Goal: Task Accomplishment & Management: Use online tool/utility

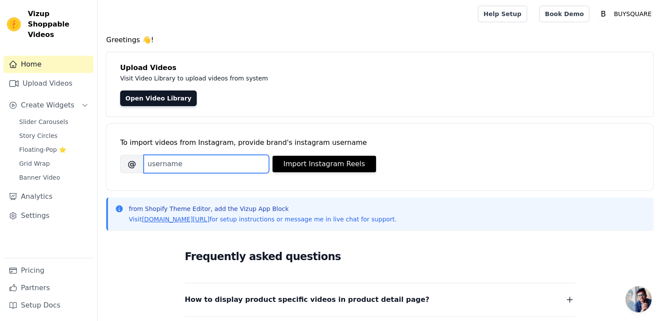
click at [224, 168] on input "Brand's Instagram Username" at bounding box center [206, 164] width 125 height 18
click at [165, 166] on input "Brand's Instagram Username" at bounding box center [206, 164] width 125 height 18
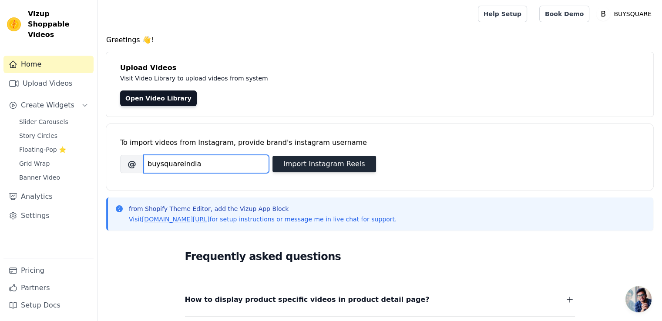
type input "buysquareindia"
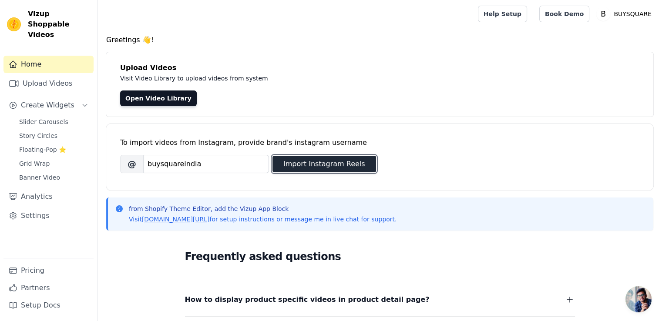
click at [303, 166] on button "Import Instagram Reels" at bounding box center [325, 164] width 104 height 17
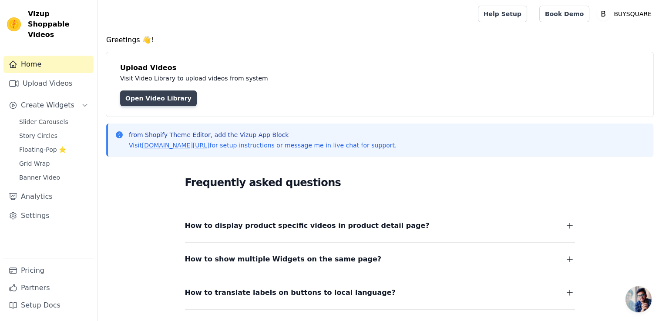
click at [141, 97] on link "Open Video Library" at bounding box center [158, 99] width 77 height 16
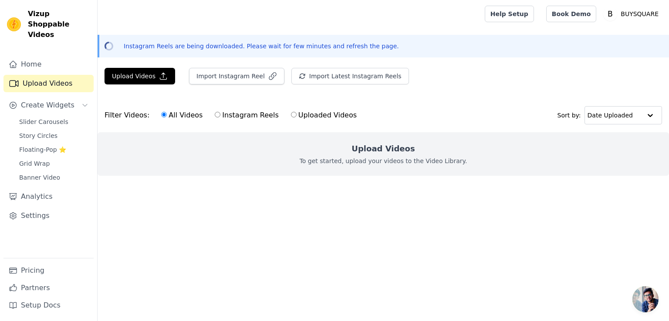
click at [215, 112] on input "Instagram Reels" at bounding box center [218, 115] width 6 height 6
radio input "true"
click at [161, 114] on input "All Videos" at bounding box center [164, 115] width 6 height 6
radio input "true"
click at [37, 60] on link "Home" at bounding box center [48, 64] width 90 height 17
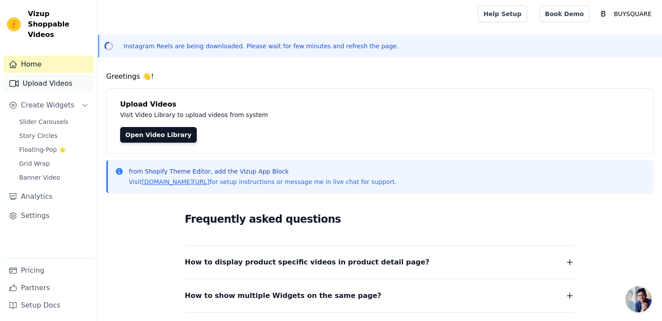
click at [41, 75] on link "Upload Videos" at bounding box center [48, 83] width 90 height 17
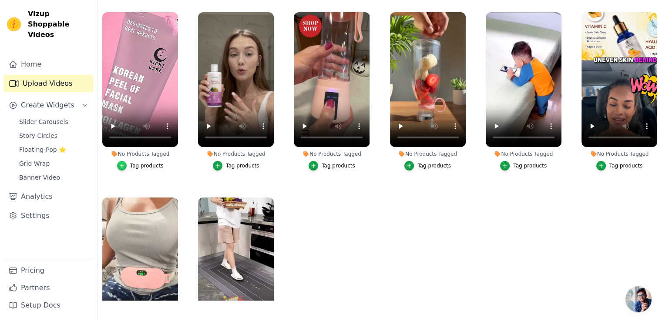
click at [121, 165] on icon "button" at bounding box center [122, 166] width 6 height 6
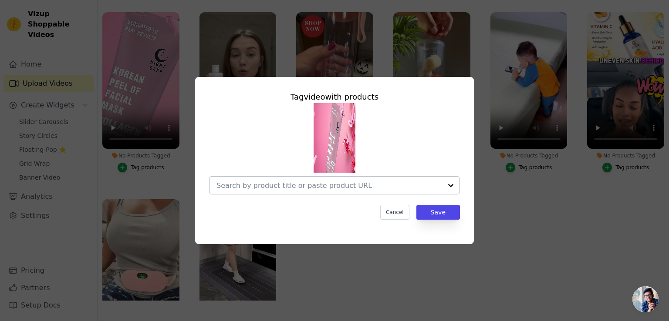
click at [286, 185] on input "No Products Tagged Tag video with products Cancel Save Tag products" at bounding box center [329, 186] width 226 height 8
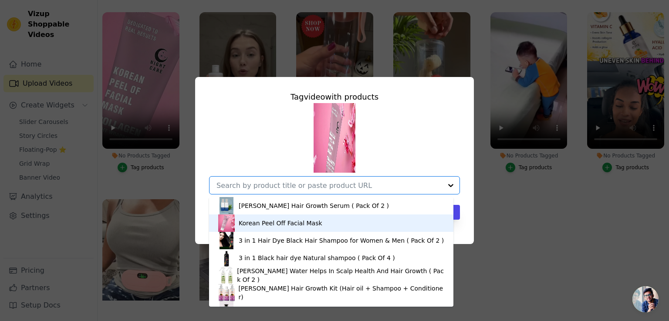
click at [294, 224] on div "Korean Peel Off Facial Mask" at bounding box center [281, 223] width 84 height 9
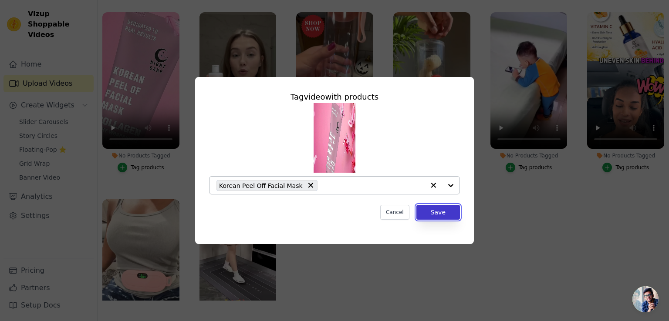
click at [444, 215] on button "Save" at bounding box center [438, 212] width 44 height 15
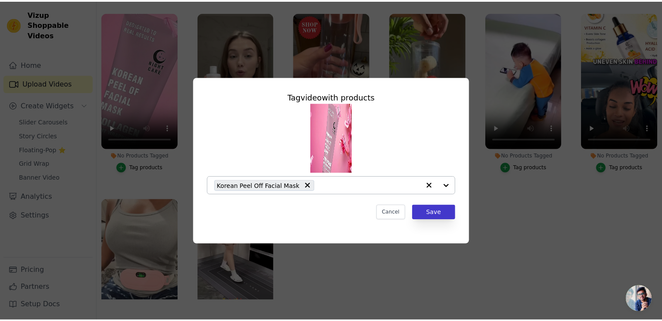
scroll to position [125, 0]
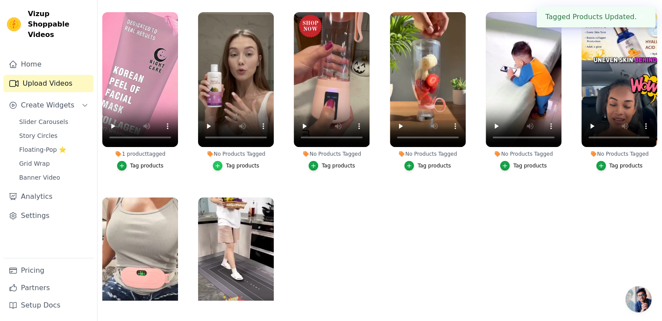
click at [220, 168] on div "button" at bounding box center [218, 166] width 10 height 10
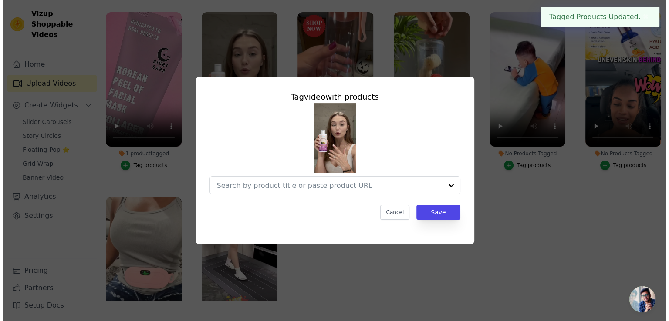
scroll to position [0, 0]
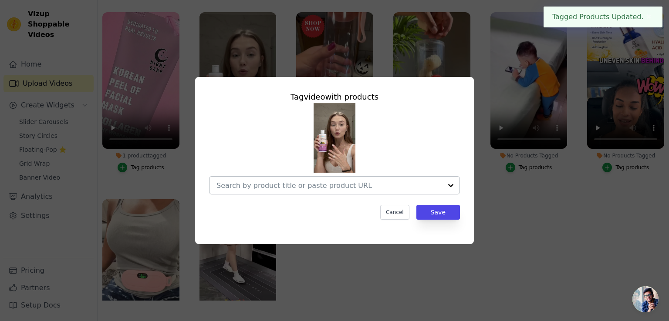
click at [299, 187] on input "No Products Tagged Tag video with products Cancel Save Tag products" at bounding box center [329, 186] width 226 height 8
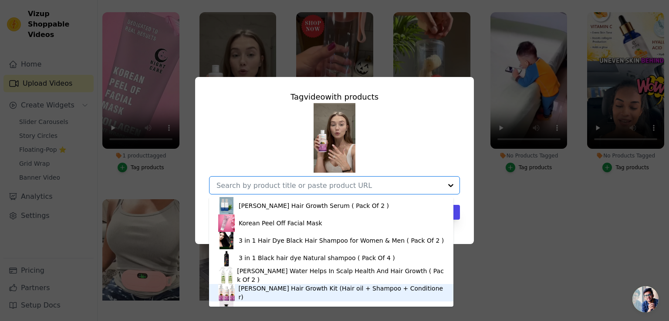
click at [280, 293] on div "[PERSON_NAME] Hair Growth Kit (Hair oil + Shampoo + Conditioner)" at bounding box center [341, 292] width 206 height 17
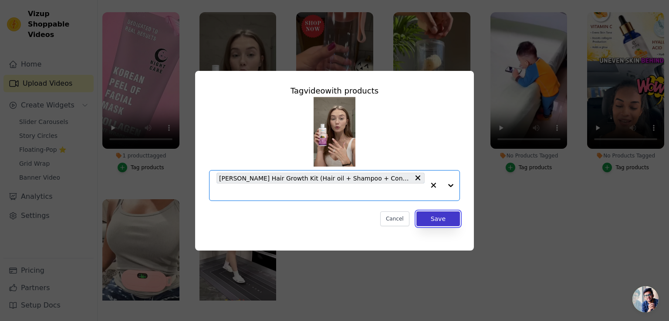
click at [437, 212] on button "Save" at bounding box center [438, 219] width 44 height 15
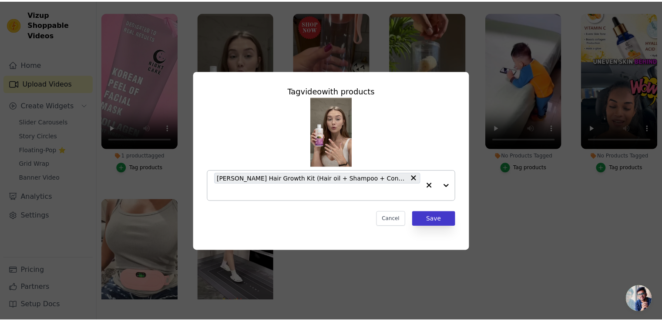
scroll to position [125, 0]
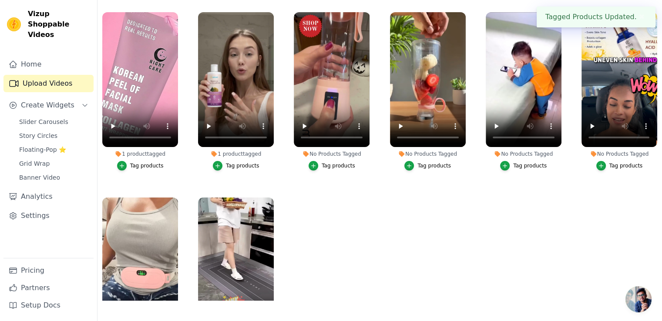
click at [325, 166] on div "Tag products" at bounding box center [339, 165] width 34 height 7
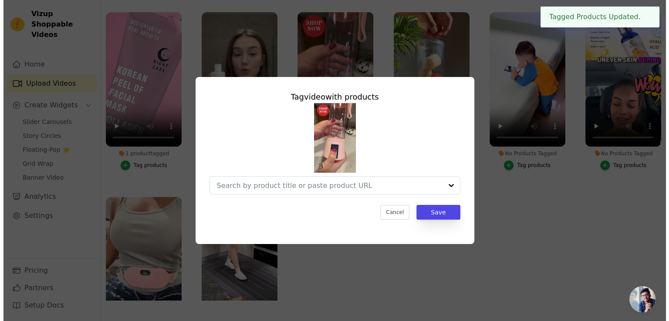
scroll to position [0, 0]
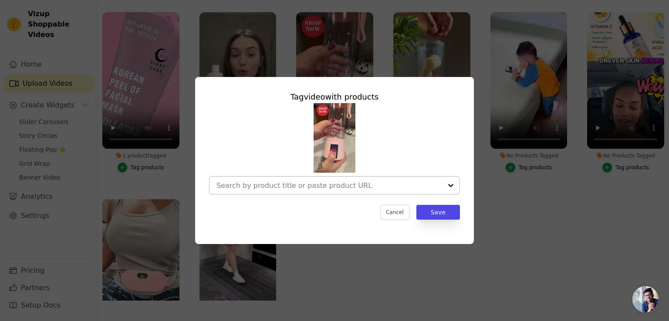
click at [324, 187] on input "No Products Tagged Tag video with products Cancel Save Tag products" at bounding box center [329, 186] width 226 height 8
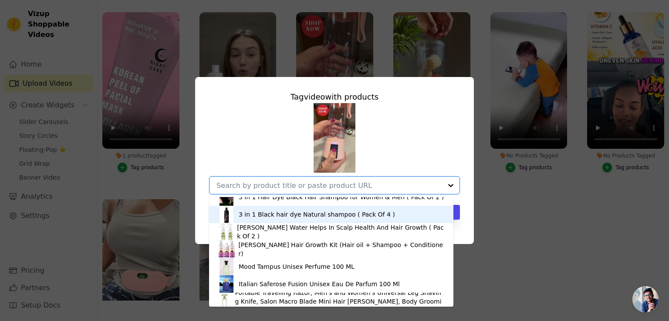
scroll to position [35, 0]
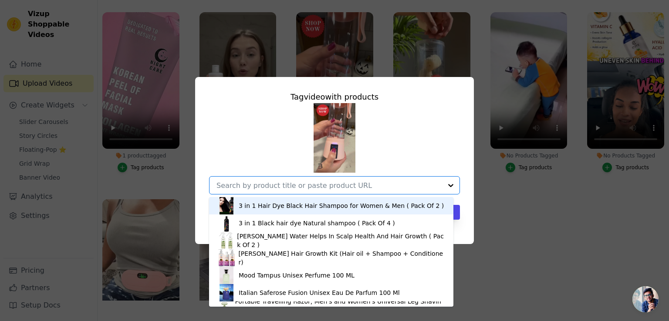
click at [273, 186] on input "No Products Tagged Tag video with products [PERSON_NAME] Hair Growth Serum ( Pa…" at bounding box center [329, 186] width 226 height 8
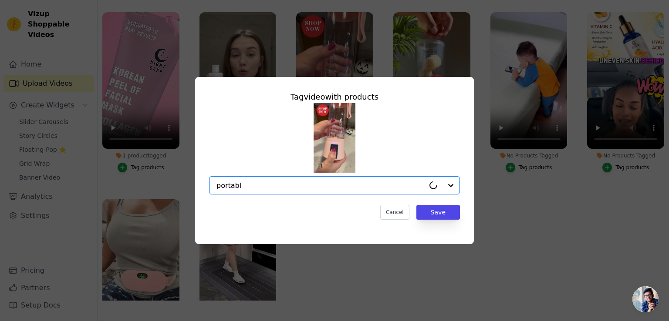
type input "portable"
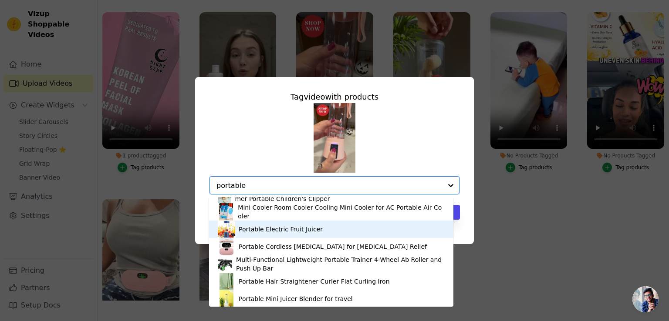
scroll to position [47, 0]
click at [280, 233] on div "Portable Electric Fruit Juicer" at bounding box center [331, 228] width 227 height 17
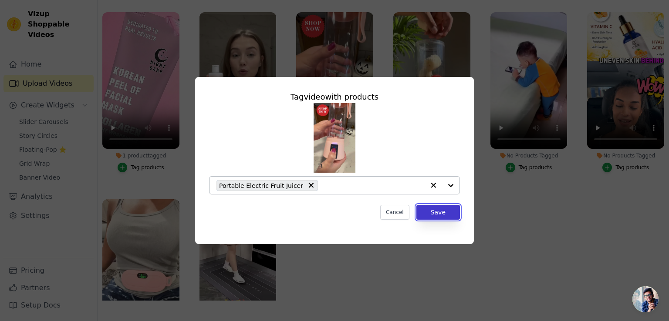
click at [440, 218] on button "Save" at bounding box center [438, 212] width 44 height 15
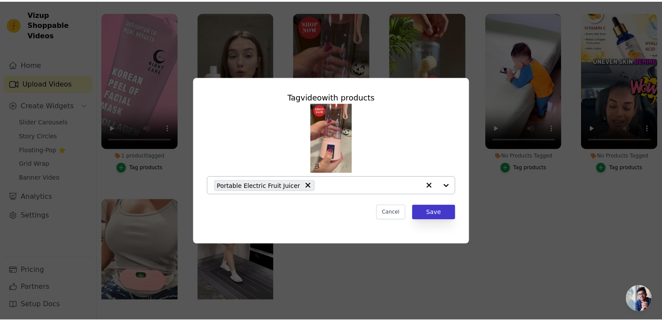
scroll to position [125, 0]
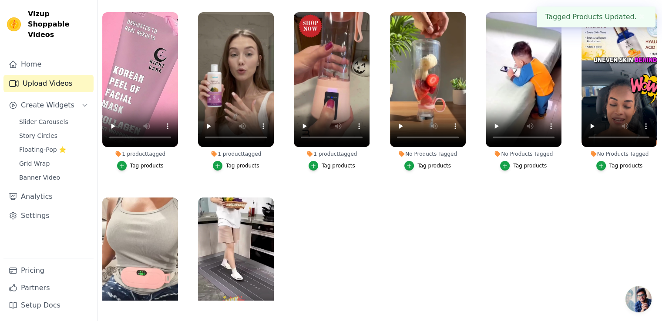
click at [436, 165] on div "Tag products" at bounding box center [434, 165] width 34 height 7
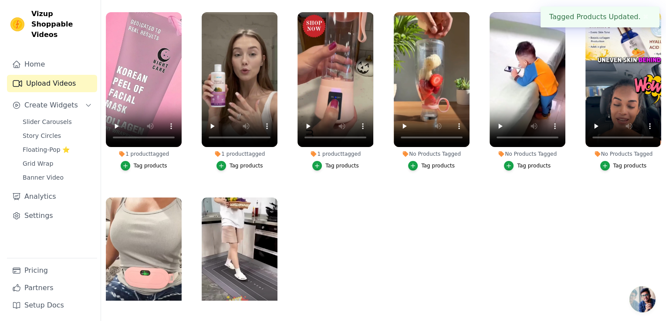
scroll to position [0, 0]
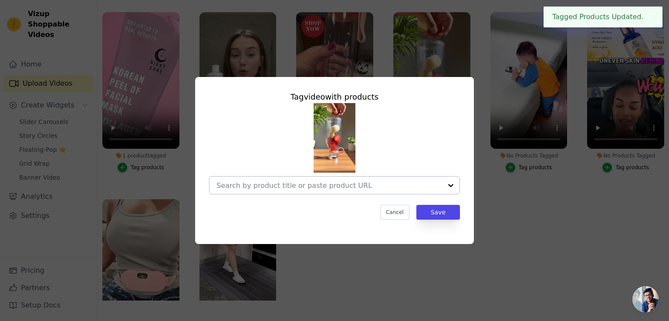
click at [337, 185] on input "No Products Tagged Tag video with products Cancel Save Tag products" at bounding box center [329, 186] width 226 height 8
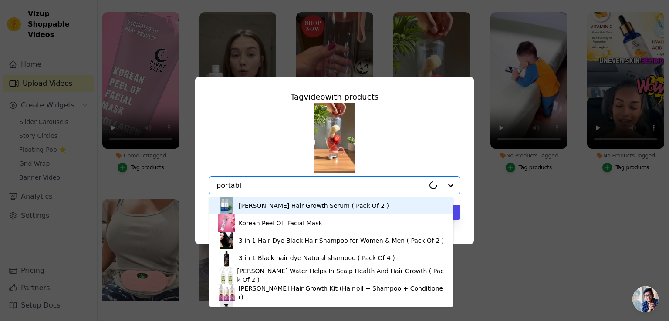
type input "portable"
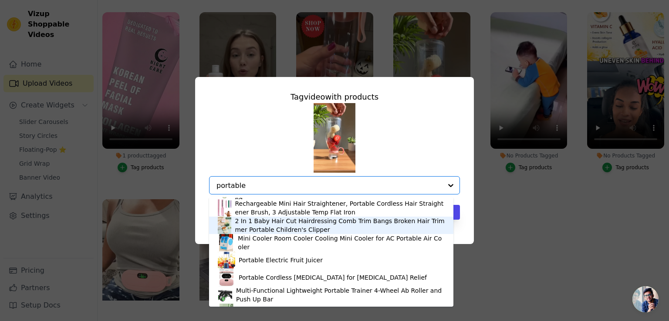
scroll to position [47, 0]
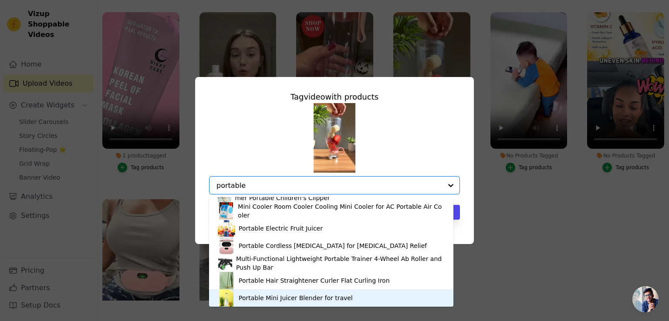
click at [281, 299] on div "Portable Mini Juicer Blender for travel" at bounding box center [296, 298] width 114 height 9
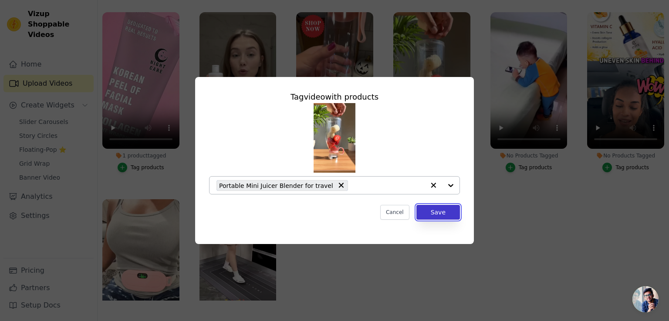
click at [449, 210] on button "Save" at bounding box center [438, 212] width 44 height 15
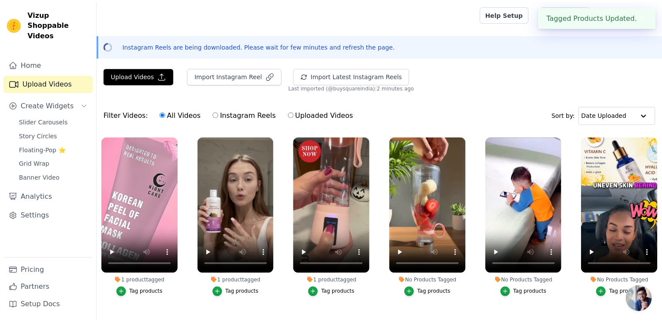
scroll to position [125, 0]
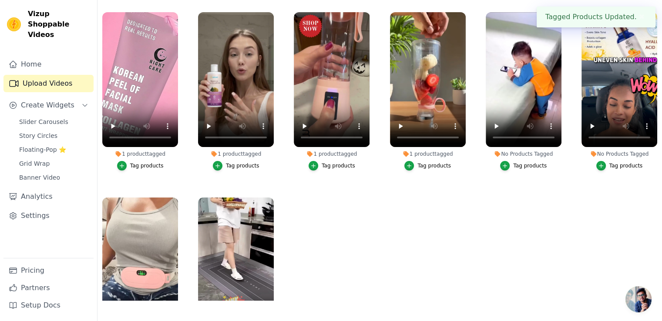
click at [511, 167] on button "Tag products" at bounding box center [523, 166] width 47 height 10
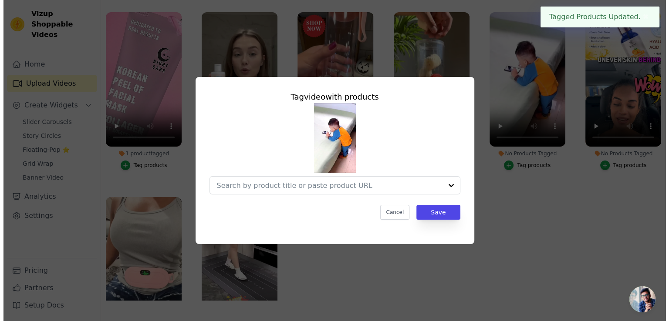
scroll to position [0, 0]
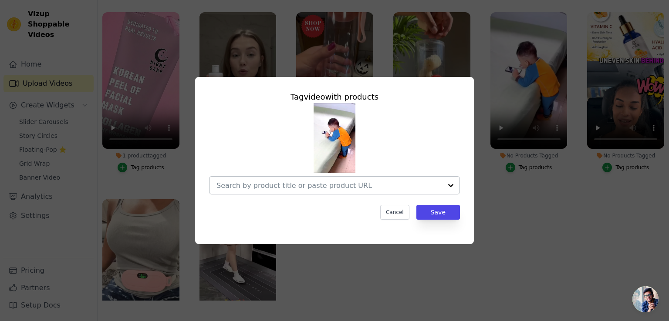
click at [325, 186] on input "No Products Tagged Tag video with products Cancel Save Tag products" at bounding box center [329, 186] width 226 height 8
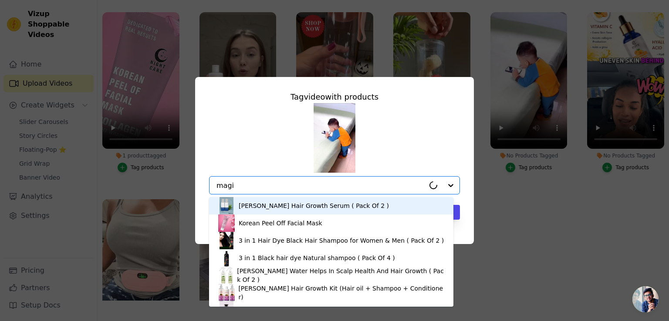
type input "magic"
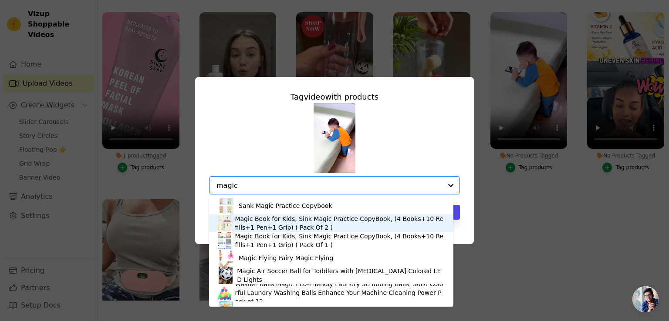
click at [323, 221] on div "Magic Book for Kids, Sink Magic Practice CopyBook, (4 Books+10 Refills+1 Pen+1 …" at bounding box center [339, 223] width 209 height 17
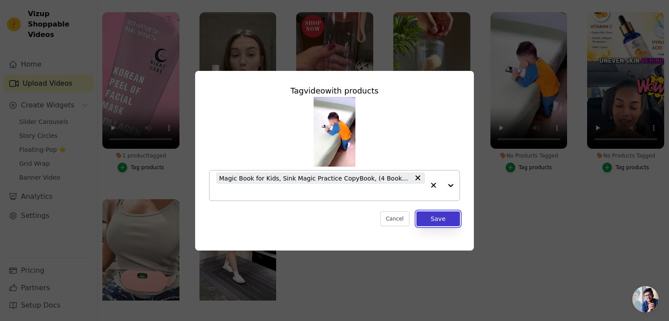
click at [448, 223] on button "Save" at bounding box center [438, 219] width 44 height 15
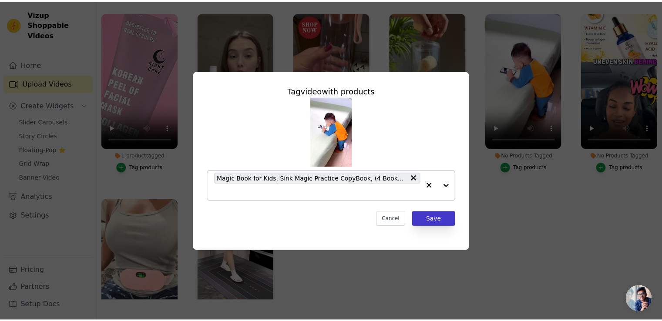
scroll to position [125, 0]
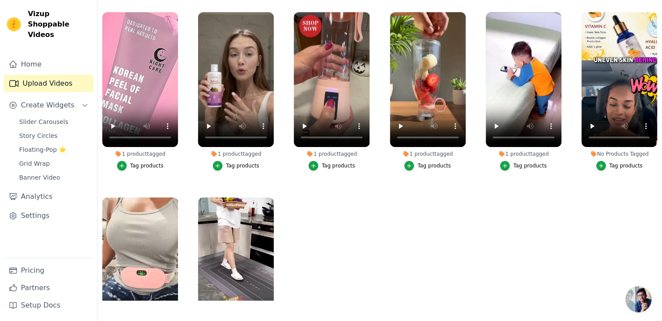
click at [614, 167] on div "Tag products" at bounding box center [626, 165] width 34 height 7
click at [606, 166] on button "Tag products" at bounding box center [619, 166] width 47 height 10
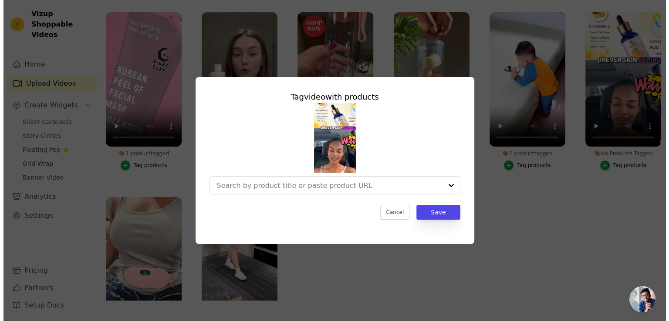
scroll to position [0, 0]
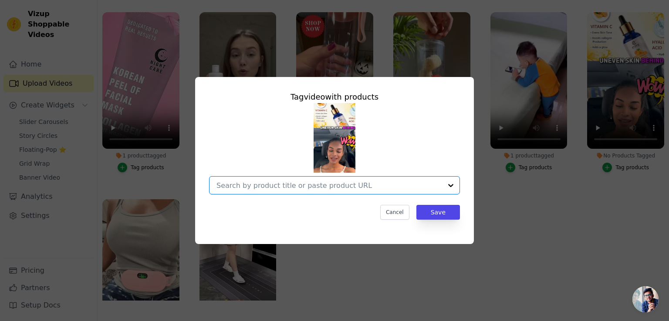
click at [316, 185] on input "No Products Tagged Tag video with products Option undefined, selected. Select i…" at bounding box center [329, 186] width 226 height 8
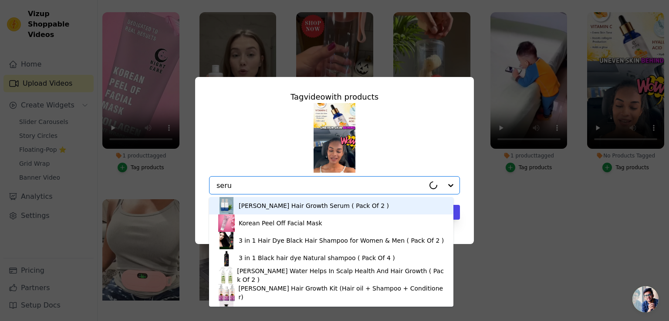
type input "serum"
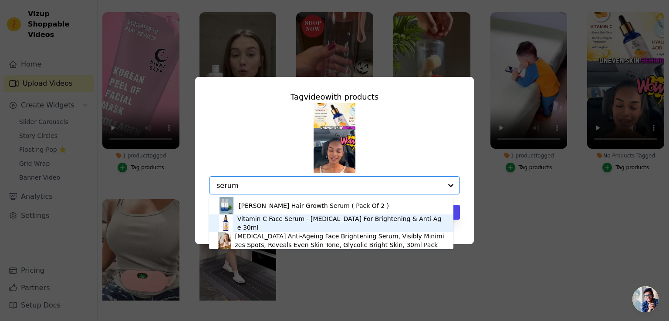
click at [325, 227] on div "Vitamin C Face Serum - [MEDICAL_DATA] For Brightening & Anti-Age 30ml" at bounding box center [331, 223] width 227 height 17
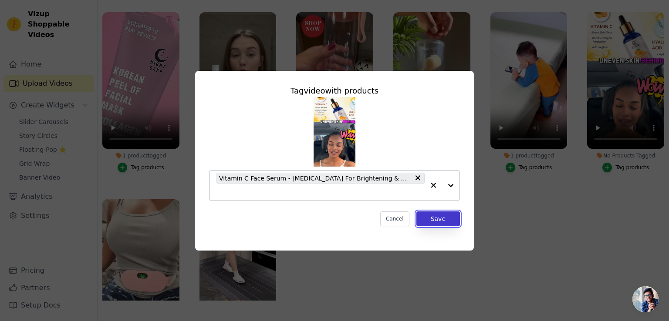
click at [441, 223] on button "Save" at bounding box center [438, 219] width 44 height 15
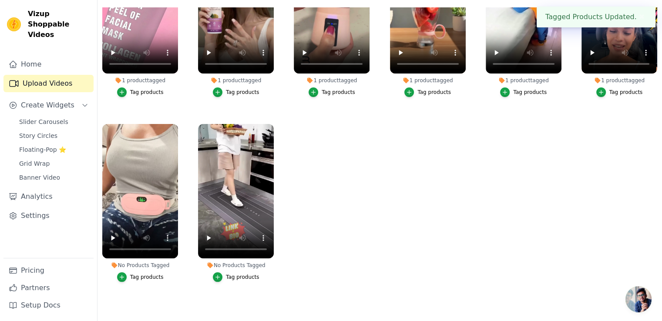
scroll to position [79, 0]
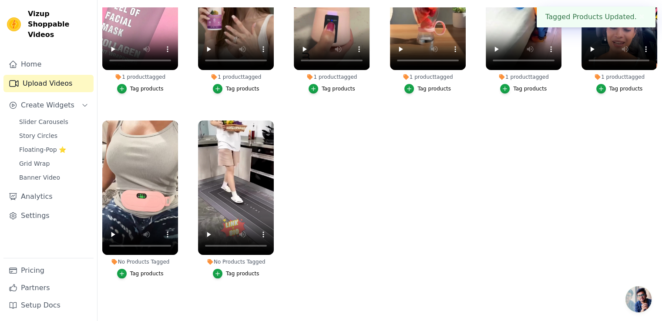
click at [150, 270] on div "Tag products" at bounding box center [147, 273] width 34 height 7
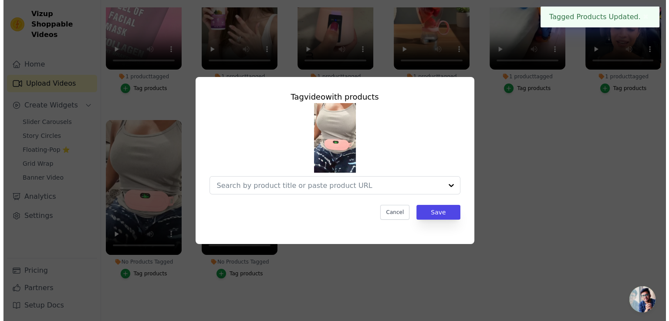
scroll to position [0, 0]
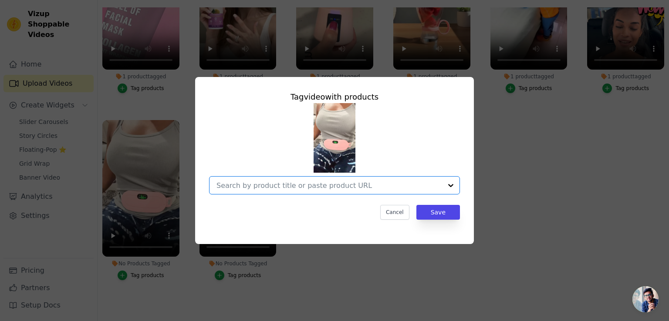
click at [287, 186] on input "No Products Tagged Tag video with products Option undefined, selected. Select i…" at bounding box center [329, 186] width 226 height 8
drag, startPoint x: 288, startPoint y: 186, endPoint x: 212, endPoint y: 179, distance: 77.0
click at [212, 179] on div "No options Option undefined, selected. hr" at bounding box center [334, 185] width 251 height 18
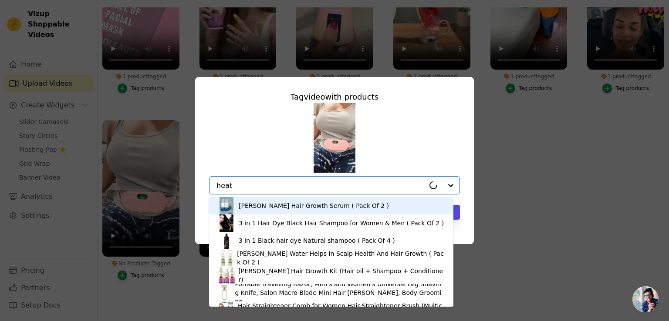
type input "heati"
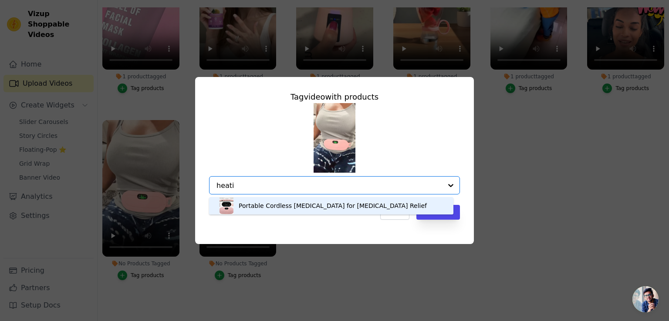
click at [320, 205] on div "Portable Cordless [MEDICAL_DATA] for [MEDICAL_DATA] Relief" at bounding box center [333, 206] width 188 height 9
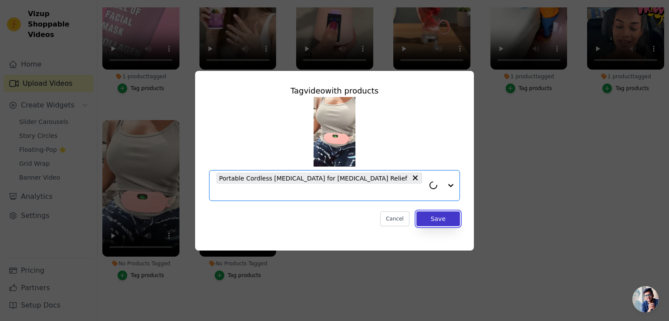
click at [432, 212] on button "Save" at bounding box center [438, 219] width 44 height 15
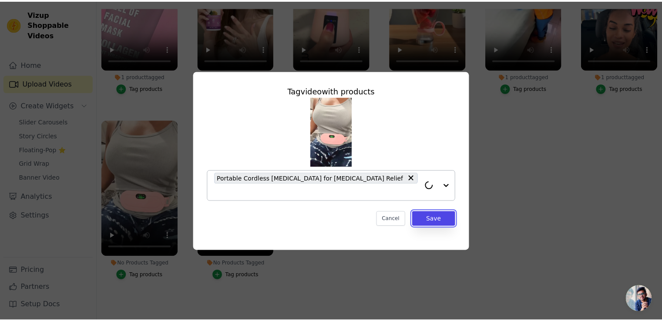
scroll to position [125, 0]
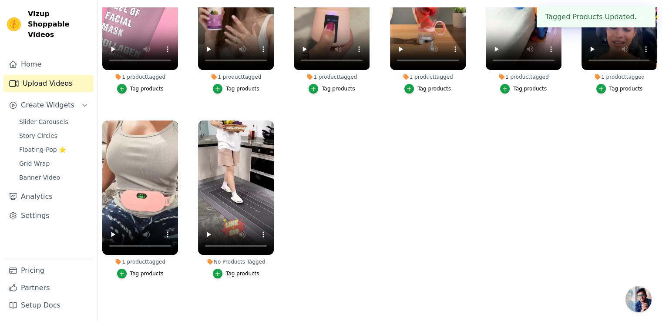
click at [240, 270] on div "Tag products" at bounding box center [243, 273] width 34 height 7
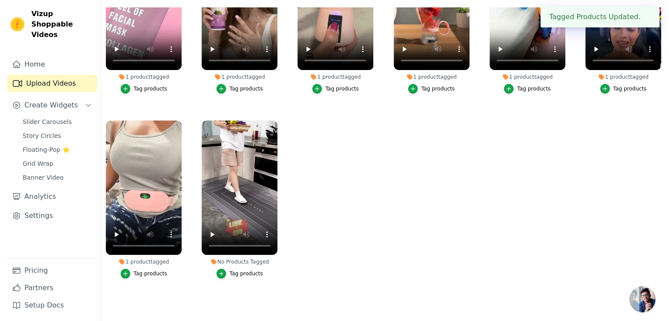
scroll to position [0, 0]
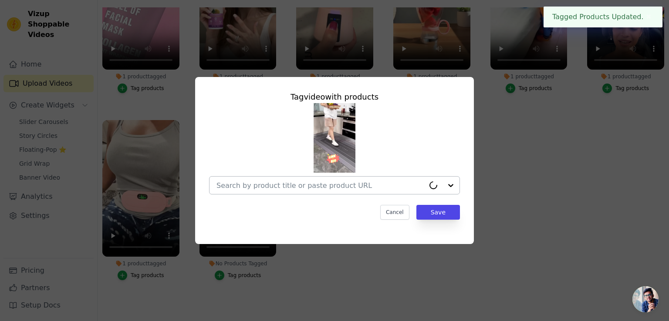
click at [278, 188] on input "No Products Tagged Tag video with products Cancel Save Tag products" at bounding box center [320, 186] width 208 height 8
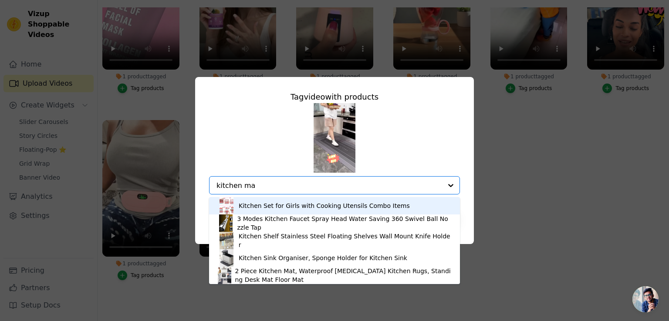
type input "kitchen mat"
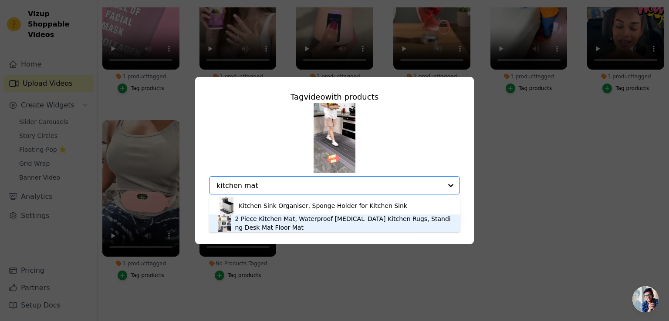
click at [289, 224] on div "2 Piece Kitchen Mat, Waterproof [MEDICAL_DATA] Kitchen Rugs, Standing Desk Mat …" at bounding box center [343, 223] width 216 height 17
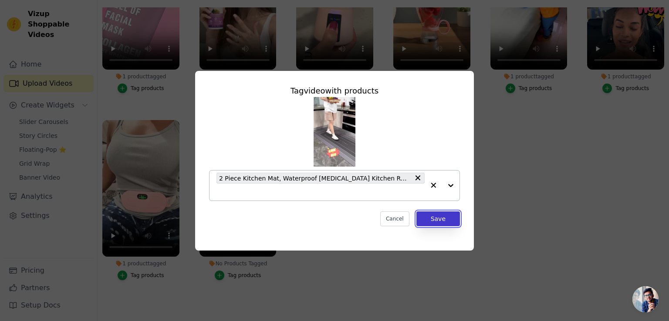
click at [431, 216] on button "Save" at bounding box center [438, 219] width 44 height 15
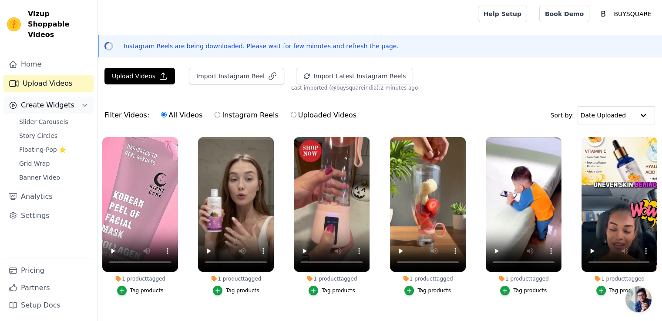
click at [51, 100] on span "Create Widgets" at bounding box center [48, 105] width 54 height 10
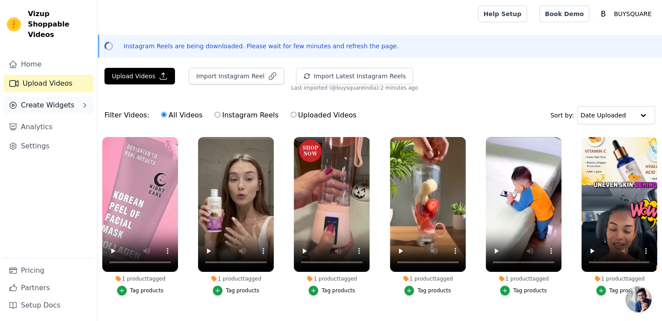
click at [51, 100] on span "Create Widgets" at bounding box center [48, 105] width 54 height 10
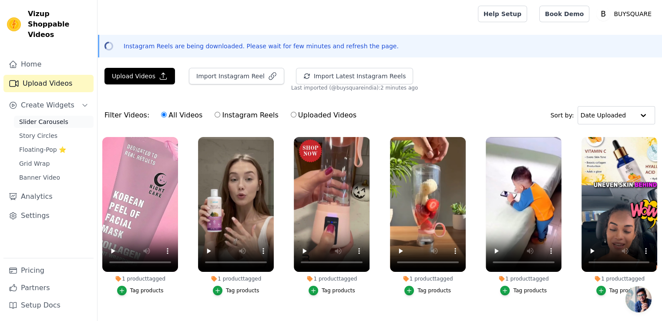
click at [61, 118] on span "Slider Carousels" at bounding box center [43, 122] width 49 height 9
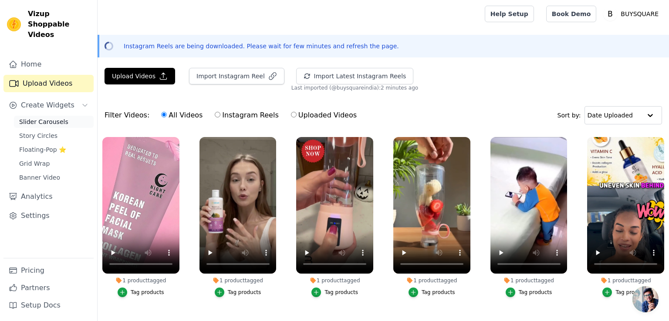
click at [61, 118] on span "Slider Carousels" at bounding box center [43, 122] width 49 height 9
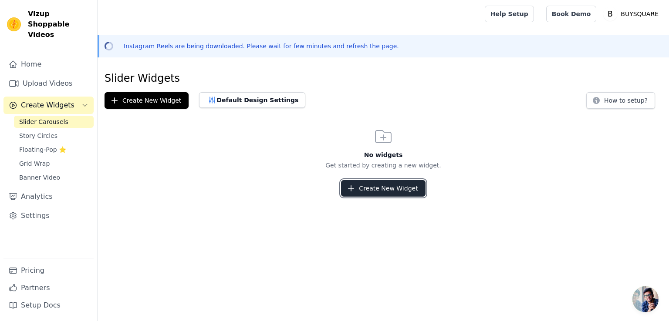
click at [364, 192] on button "Create New Widget" at bounding box center [383, 188] width 84 height 17
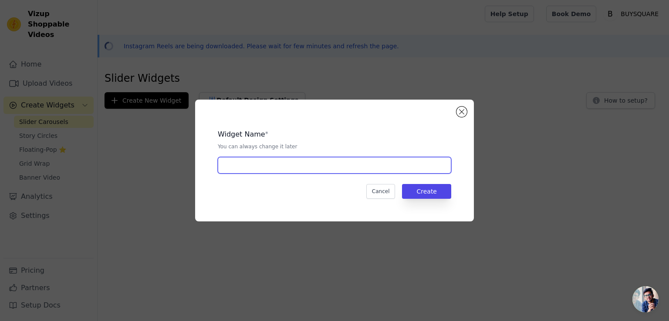
click at [232, 163] on input "text" at bounding box center [334, 165] width 233 height 17
type input "insta reel slider"
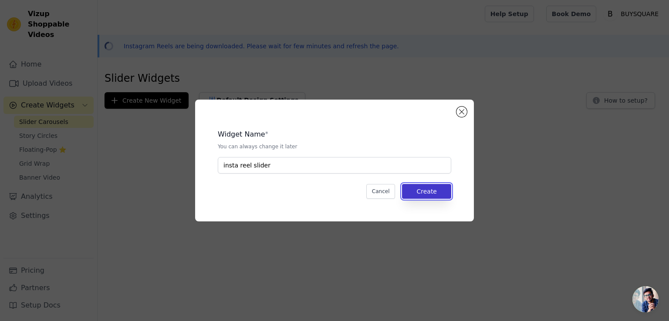
click at [424, 194] on button "Create" at bounding box center [426, 191] width 49 height 15
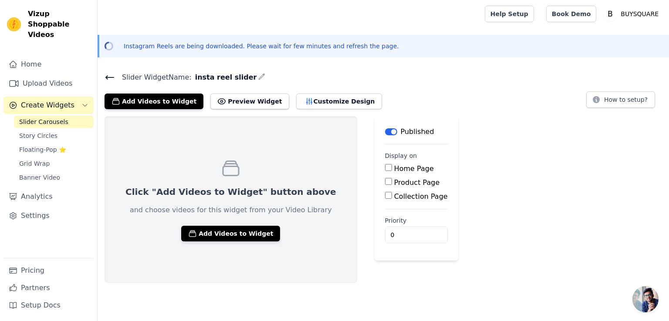
click at [385, 169] on input "Home Page" at bounding box center [388, 167] width 7 height 7
checkbox input "true"
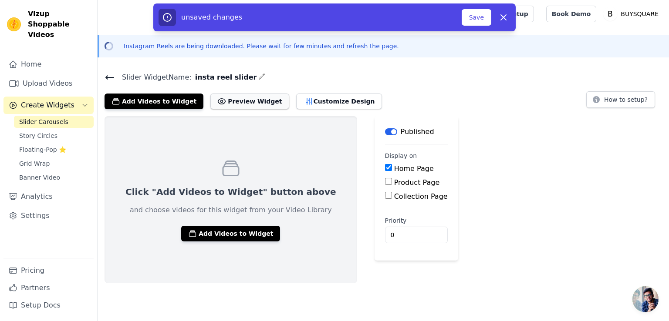
click at [254, 102] on button "Preview Widget" at bounding box center [249, 102] width 78 height 16
click at [219, 234] on button "Add Videos to Widget" at bounding box center [230, 234] width 99 height 16
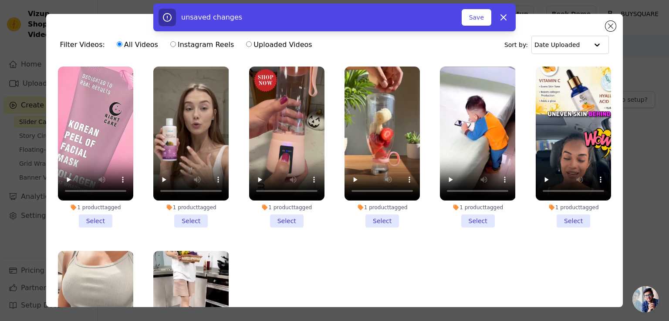
click at [286, 219] on li "1 product tagged Select" at bounding box center [286, 147] width 75 height 161
click at [0, 0] on input "1 product tagged Select" at bounding box center [0, 0] width 0 height 0
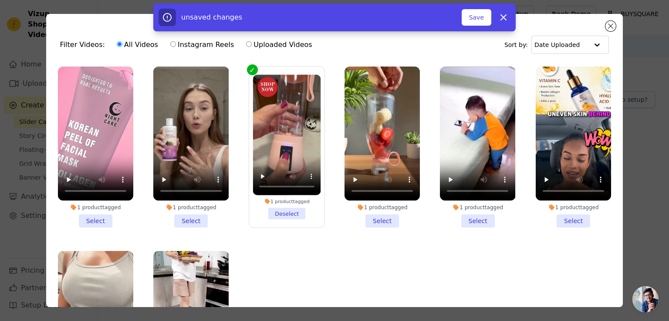
click at [378, 215] on li "1 product tagged Select" at bounding box center [381, 147] width 75 height 161
click at [0, 0] on input "1 product tagged Select" at bounding box center [0, 0] width 0 height 0
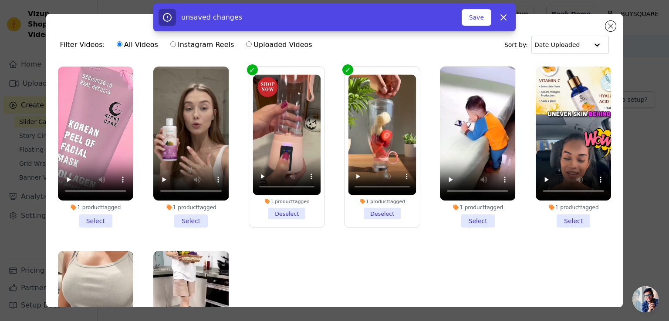
click at [190, 215] on li "1 product tagged Select" at bounding box center [190, 147] width 75 height 161
click at [0, 0] on input "1 product tagged Select" at bounding box center [0, 0] width 0 height 0
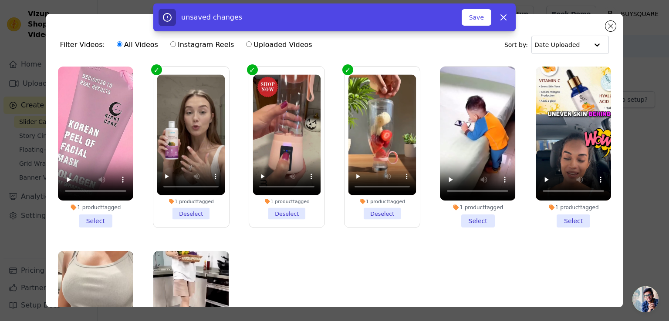
click at [564, 222] on li "1 product tagged Select" at bounding box center [572, 147] width 75 height 161
click at [0, 0] on input "1 product tagged Select" at bounding box center [0, 0] width 0 height 0
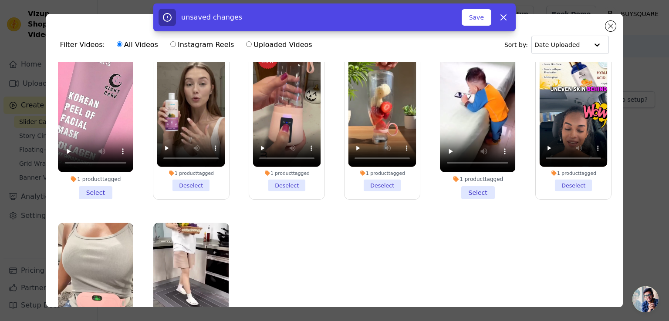
scroll to position [44, 0]
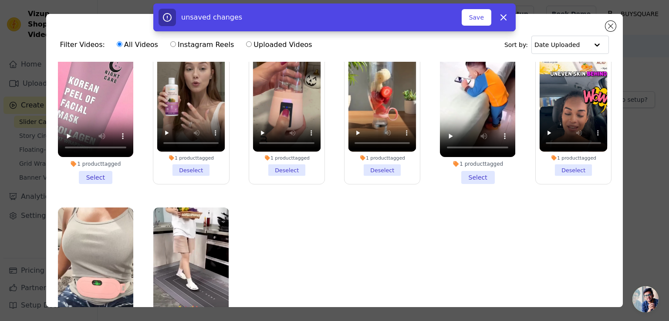
click at [477, 177] on li "1 product tagged Select" at bounding box center [477, 103] width 75 height 161
click at [0, 0] on input "1 product tagged Select" at bounding box center [0, 0] width 0 height 0
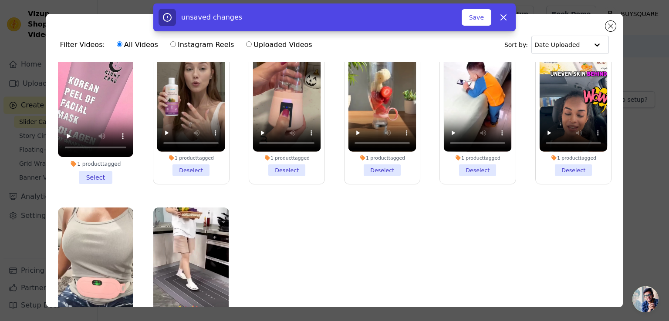
click at [569, 166] on li "1 product tagged Deselect" at bounding box center [573, 103] width 68 height 145
click at [0, 0] on input "1 product tagged Deselect" at bounding box center [0, 0] width 0 height 0
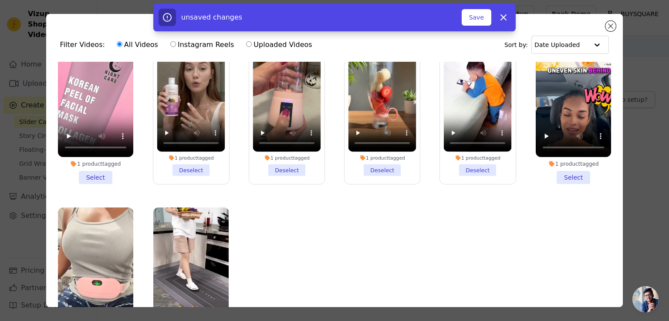
click at [568, 171] on li "1 product tagged Select" at bounding box center [572, 103] width 75 height 161
click at [0, 0] on input "1 product tagged Select" at bounding box center [0, 0] width 0 height 0
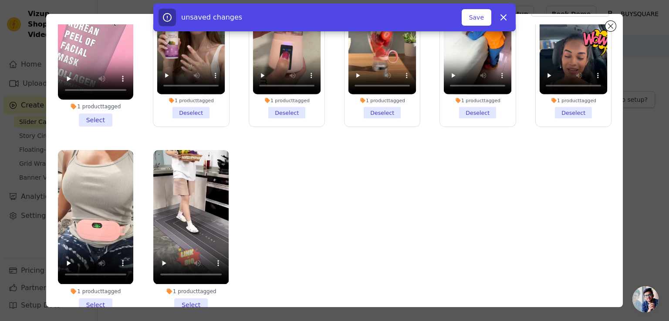
scroll to position [74, 0]
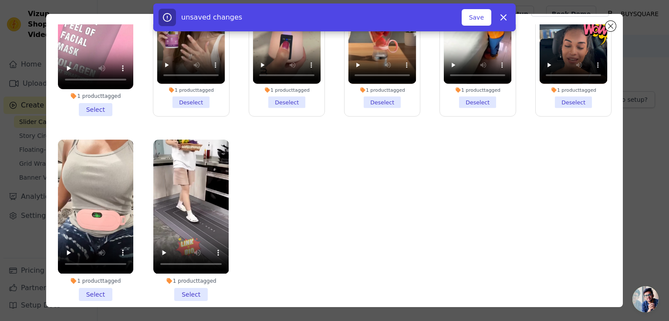
click at [101, 287] on li "1 product tagged Select" at bounding box center [95, 220] width 75 height 161
click at [0, 0] on input "1 product tagged Select" at bounding box center [0, 0] width 0 height 0
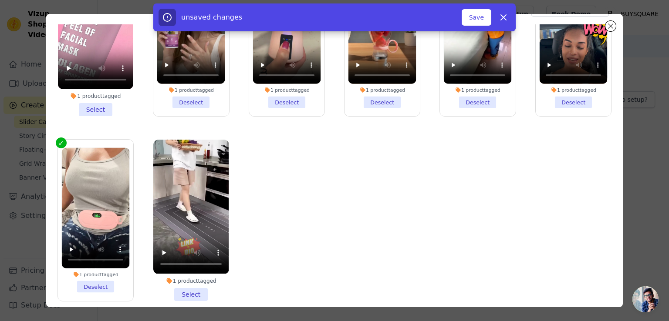
click at [189, 288] on li "1 product tagged Select" at bounding box center [190, 220] width 75 height 161
click at [0, 0] on input "1 product tagged Select" at bounding box center [0, 0] width 0 height 0
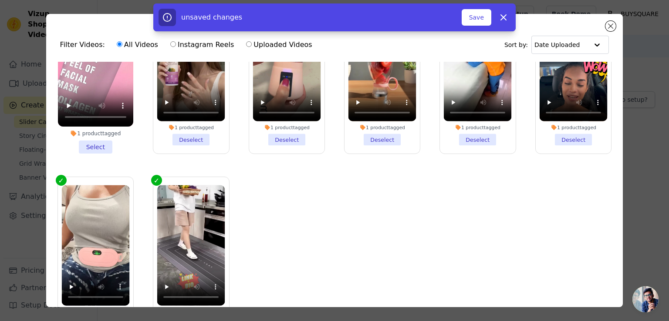
click at [611, 24] on div "unsaved changes Save Dismiss" at bounding box center [334, 17] width 669 height 28
click at [477, 19] on button "Save" at bounding box center [476, 17] width 30 height 17
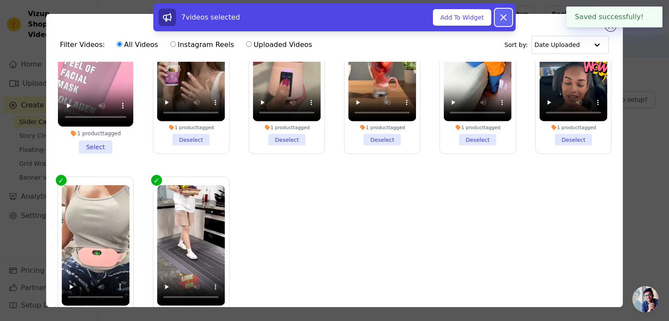
click at [506, 18] on icon at bounding box center [503, 17] width 10 height 10
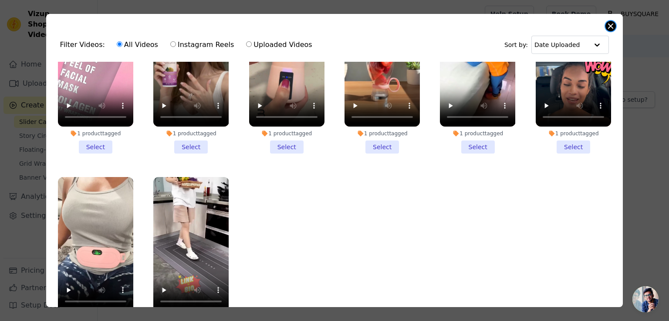
click at [611, 23] on button "Close modal" at bounding box center [610, 26] width 10 height 10
click at [611, 23] on div "Help Setup Book Demo Open user menu B BUYSQUARE Settings Help Docs Sign out" at bounding box center [573, 14] width 177 height 28
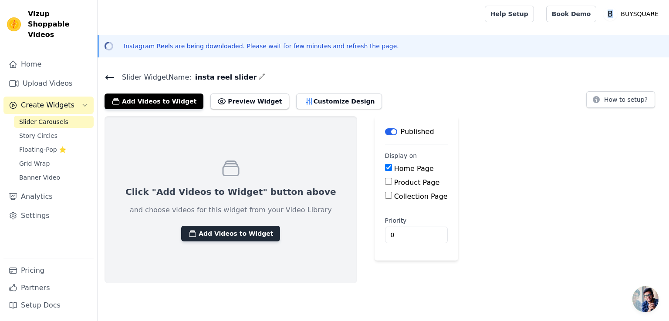
click at [214, 236] on button "Add Videos to Widget" at bounding box center [230, 234] width 99 height 16
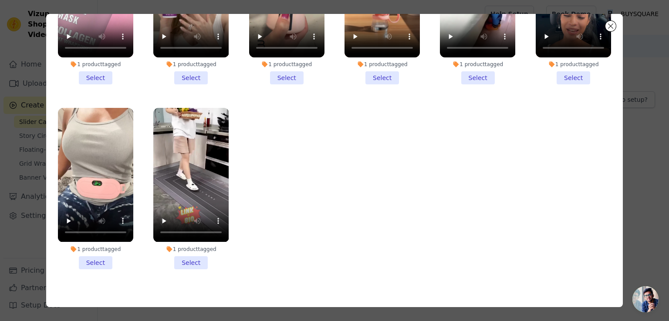
scroll to position [75, 0]
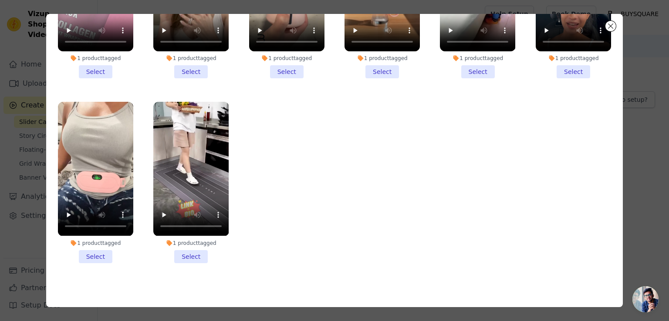
click at [186, 251] on li "1 product tagged Select" at bounding box center [190, 182] width 75 height 161
click at [0, 0] on input "1 product tagged Select" at bounding box center [0, 0] width 0 height 0
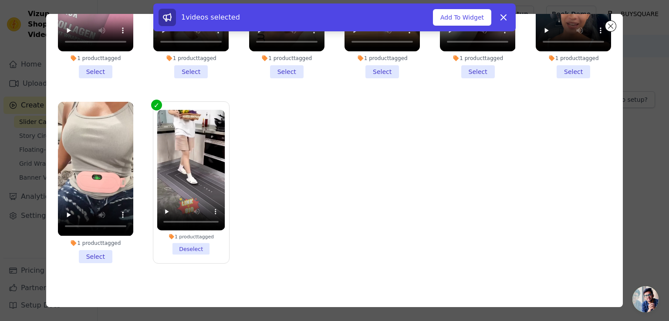
click at [94, 248] on li "1 product tagged Select" at bounding box center [95, 182] width 75 height 161
click at [0, 0] on input "1 product tagged Select" at bounding box center [0, 0] width 0 height 0
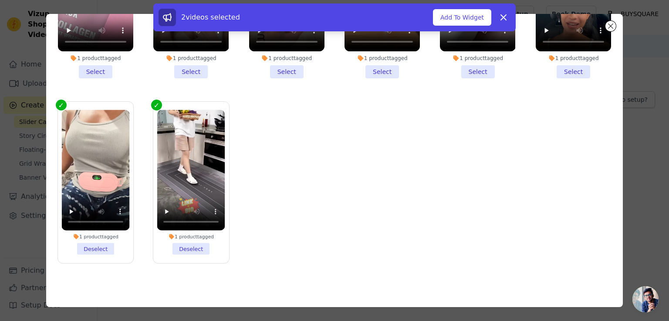
click at [65, 101] on label "1 product tagged Deselect" at bounding box center [95, 182] width 76 height 162
click at [0, 0] on input "1 product tagged Deselect" at bounding box center [0, 0] width 0 height 0
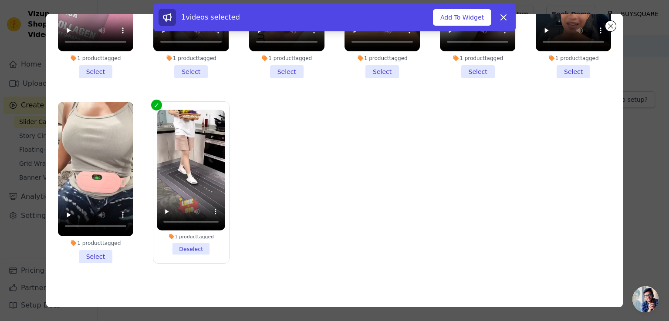
click at [153, 101] on label "1 product tagged Deselect" at bounding box center [191, 182] width 76 height 162
click at [0, 0] on input "1 product tagged Deselect" at bounding box center [0, 0] width 0 height 0
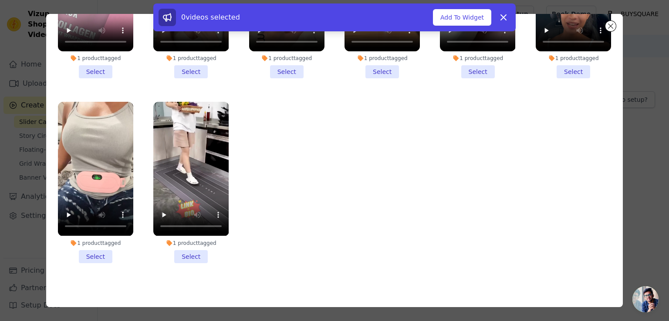
click at [613, 24] on div "0 videos selected Add To Widget Dismiss" at bounding box center [334, 18] width 669 height 31
click at [608, 25] on div "0 videos selected Add To Widget Dismiss" at bounding box center [334, 18] width 669 height 31
click at [611, 27] on div "0 videos selected Add To Widget Dismiss" at bounding box center [334, 18] width 669 height 31
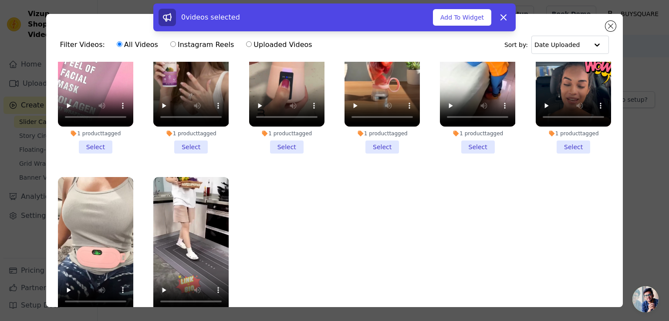
click at [611, 26] on div "0 videos selected Add To Widget Dismiss" at bounding box center [334, 18] width 669 height 31
click at [603, 30] on div "0 videos selected Add To Widget Dismiss" at bounding box center [334, 18] width 669 height 31
click at [496, 16] on button "Dismiss" at bounding box center [503, 17] width 17 height 17
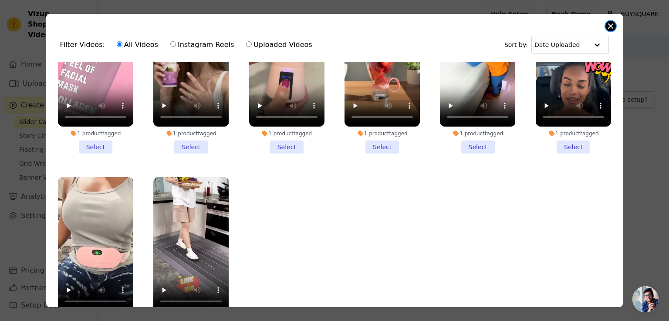
click at [611, 25] on button "Close modal" at bounding box center [610, 26] width 10 height 10
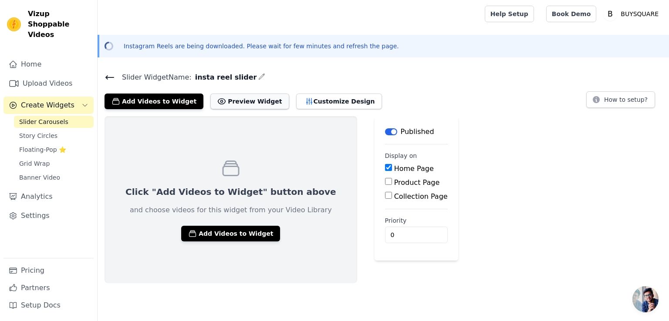
click at [236, 102] on button "Preview Widget" at bounding box center [249, 102] width 78 height 16
click at [385, 237] on input "0" at bounding box center [416, 235] width 63 height 17
drag, startPoint x: 383, startPoint y: 237, endPoint x: 355, endPoint y: 234, distance: 28.1
click at [385, 234] on input "0" at bounding box center [416, 235] width 63 height 17
click at [296, 100] on button "Customize Design" at bounding box center [339, 102] width 86 height 16
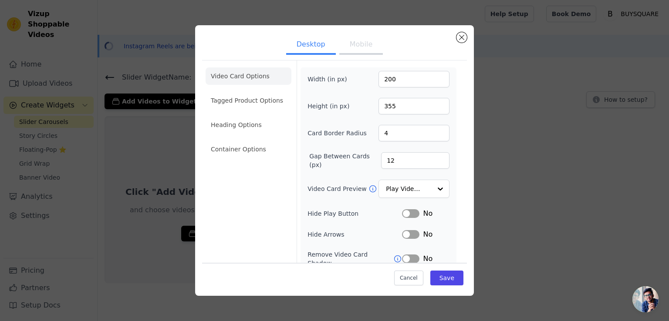
click at [361, 47] on button "Mobile" at bounding box center [361, 45] width 44 height 19
click at [308, 48] on button "Desktop" at bounding box center [311, 45] width 50 height 19
click at [458, 39] on button "Close modal" at bounding box center [461, 37] width 10 height 10
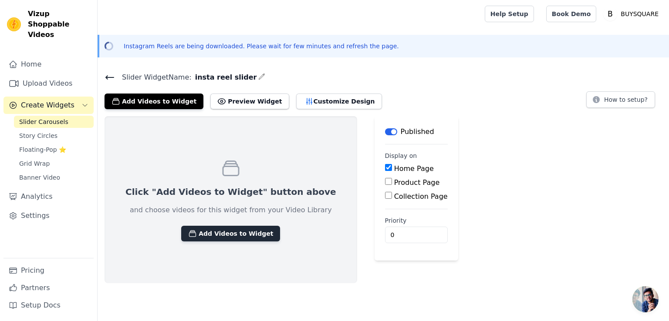
click at [237, 236] on button "Add Videos to Widget" at bounding box center [230, 234] width 99 height 16
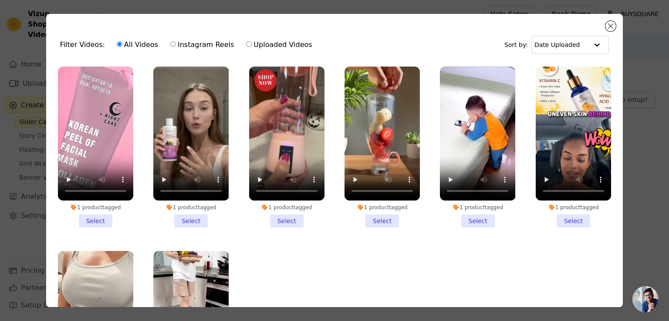
click at [275, 218] on li "1 product tagged Select" at bounding box center [286, 147] width 75 height 161
click at [0, 0] on input "1 product tagged Select" at bounding box center [0, 0] width 0 height 0
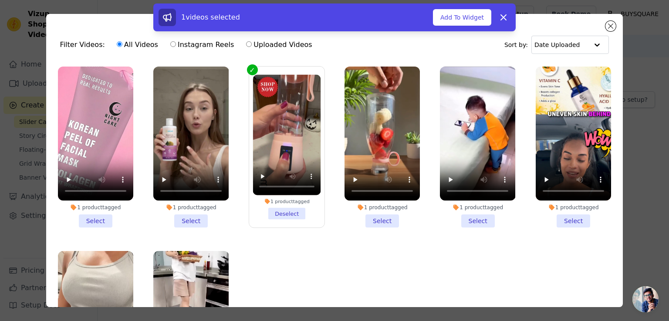
click at [186, 219] on li "1 product tagged Select" at bounding box center [190, 147] width 75 height 161
click at [0, 0] on input "1 product tagged Select" at bounding box center [0, 0] width 0 height 0
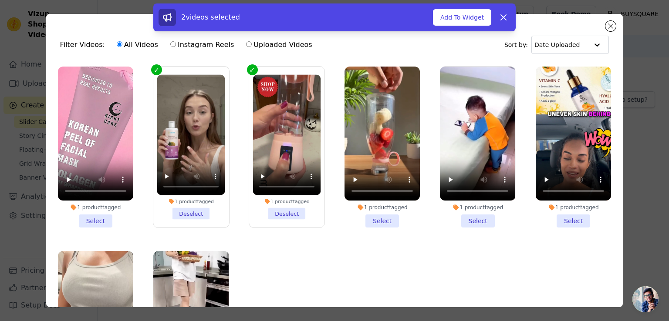
click at [369, 222] on li "1 product tagged Select" at bounding box center [381, 147] width 75 height 161
click at [0, 0] on input "1 product tagged Select" at bounding box center [0, 0] width 0 height 0
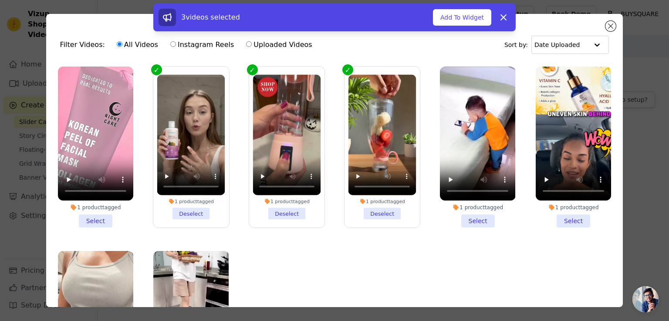
click at [477, 218] on li "1 product tagged Select" at bounding box center [477, 147] width 75 height 161
click at [0, 0] on input "1 product tagged Select" at bounding box center [0, 0] width 0 height 0
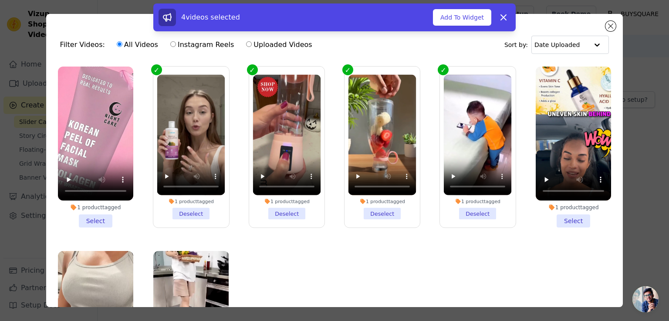
click at [566, 222] on li "1 product tagged Select" at bounding box center [572, 147] width 75 height 161
click at [0, 0] on input "1 product tagged Select" at bounding box center [0, 0] width 0 height 0
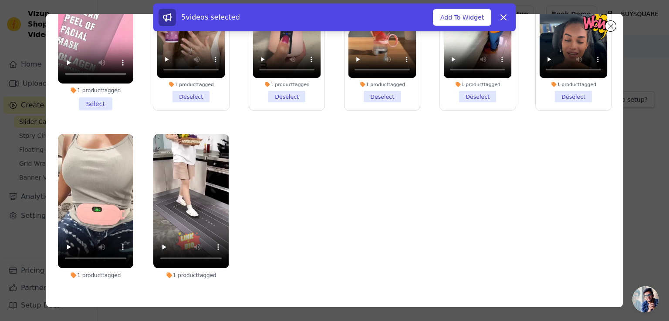
scroll to position [74, 0]
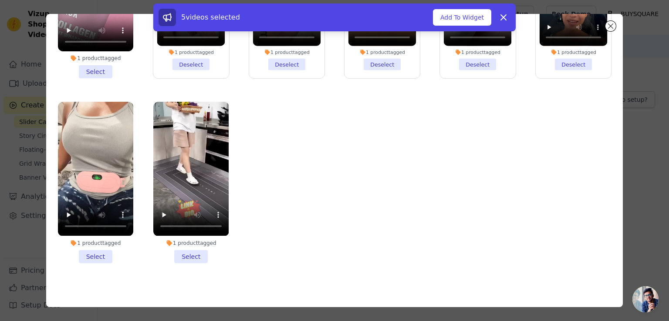
click at [99, 249] on li "1 product tagged Select" at bounding box center [95, 182] width 75 height 161
click at [0, 0] on input "1 product tagged Select" at bounding box center [0, 0] width 0 height 0
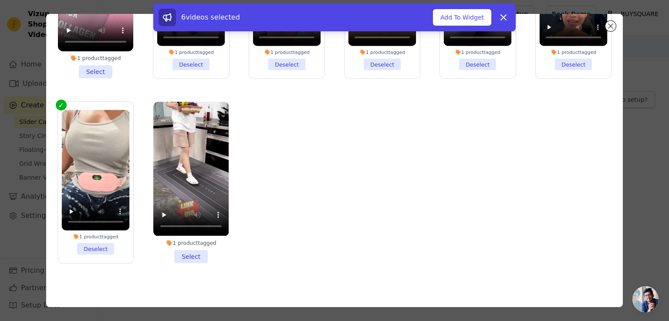
click at [185, 249] on li "1 product tagged Select" at bounding box center [190, 182] width 75 height 161
click at [0, 0] on input "1 product tagged Select" at bounding box center [0, 0] width 0 height 0
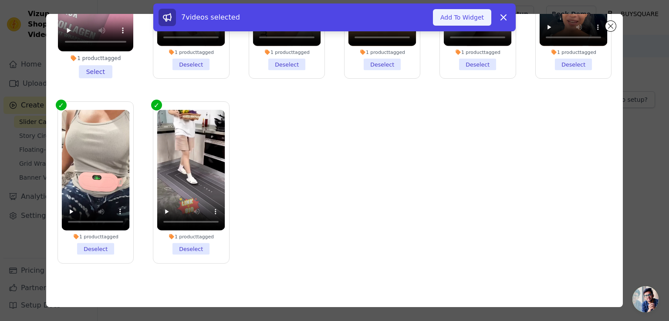
click at [465, 16] on button "Add To Widget" at bounding box center [462, 17] width 58 height 17
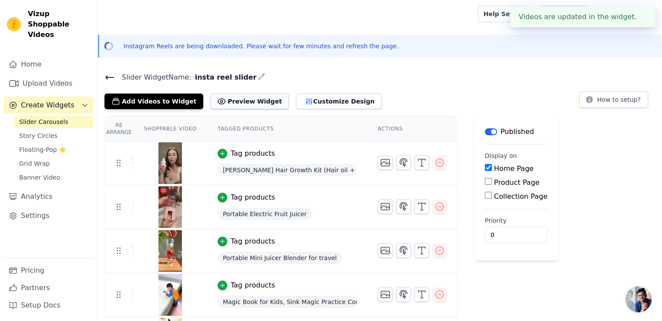
click at [246, 103] on button "Preview Widget" at bounding box center [249, 102] width 78 height 16
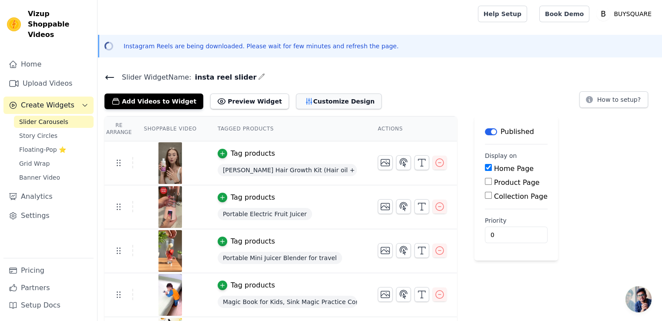
click at [305, 102] on button "Customize Design" at bounding box center [339, 102] width 86 height 16
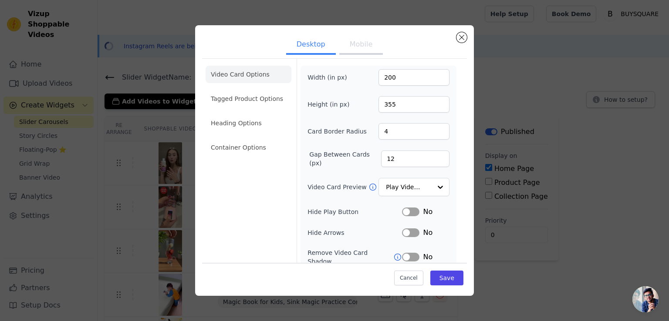
scroll to position [0, 0]
click at [252, 106] on li "Tagged Product Options" at bounding box center [248, 100] width 86 height 17
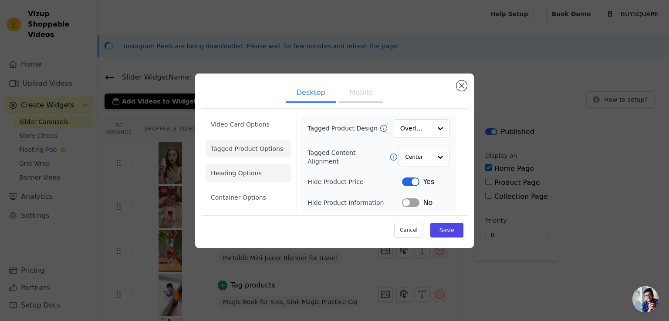
click at [239, 172] on li "Heading Options" at bounding box center [248, 173] width 86 height 17
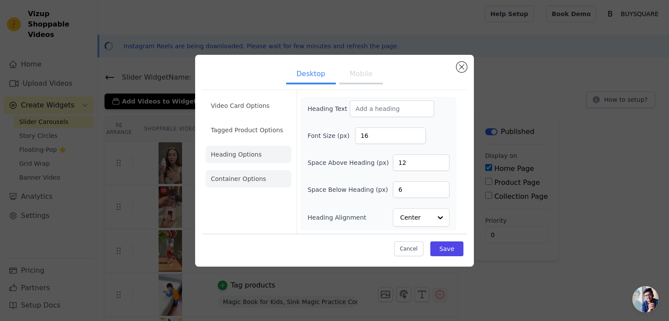
click at [242, 181] on li "Container Options" at bounding box center [248, 178] width 86 height 17
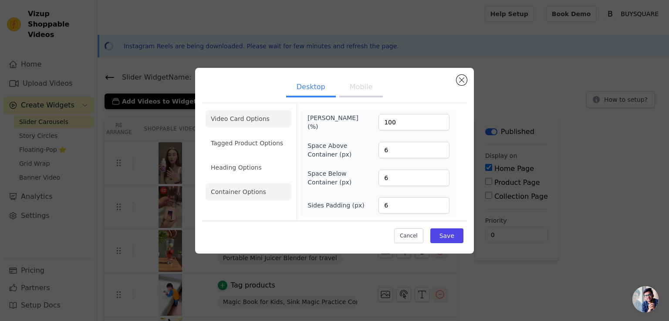
click at [252, 120] on li "Video Card Options" at bounding box center [248, 118] width 86 height 17
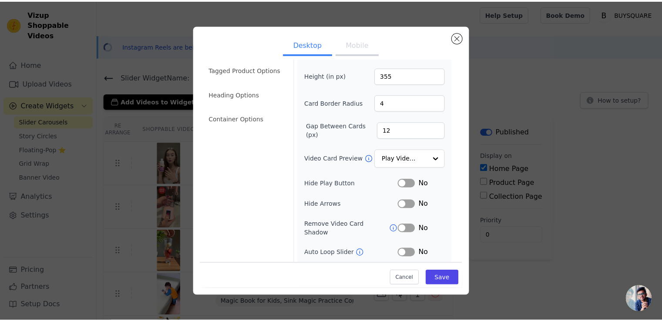
scroll to position [65, 0]
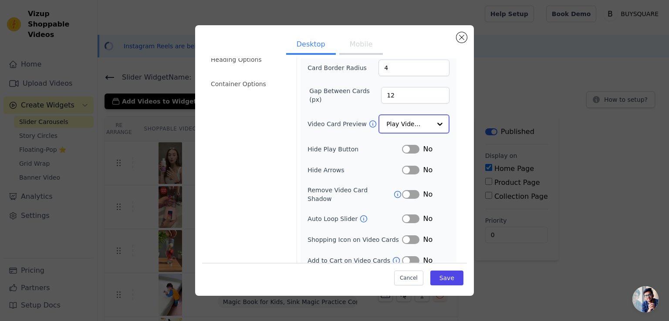
click at [431, 124] on div at bounding box center [439, 123] width 17 height 17
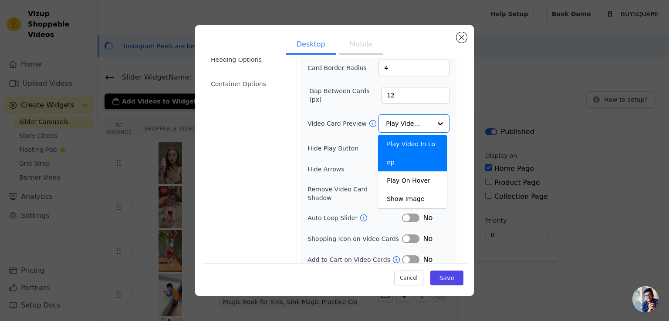
click at [236, 179] on div "Video Card Options Tagged Product Options Heading Options Container Options" at bounding box center [248, 133] width 86 height 277
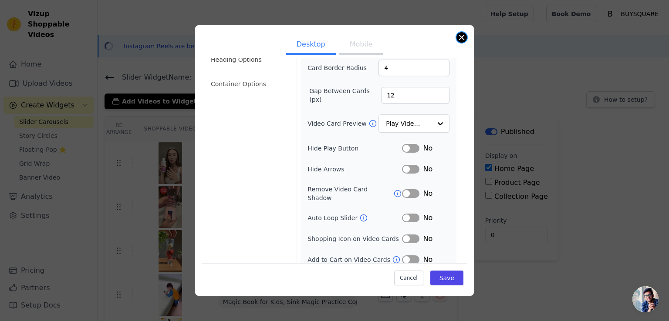
click at [457, 39] on button "Close modal" at bounding box center [461, 37] width 10 height 10
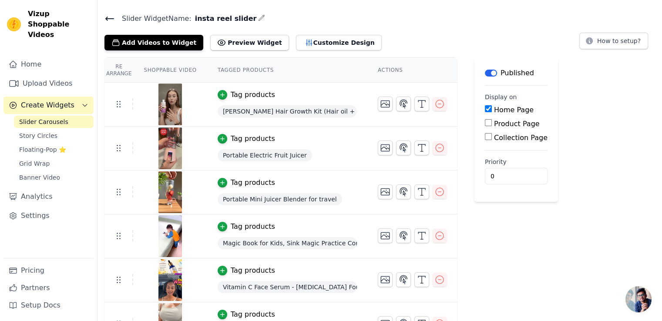
scroll to position [0, 0]
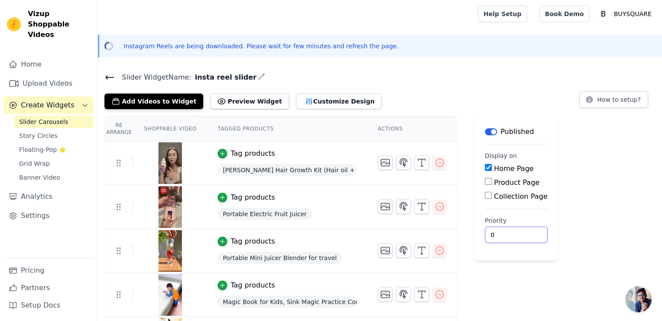
click at [494, 232] on input "0" at bounding box center [516, 235] width 63 height 17
drag, startPoint x: 491, startPoint y: 234, endPoint x: 483, endPoint y: 234, distance: 7.4
click at [485, 234] on input "0" at bounding box center [516, 235] width 63 height 17
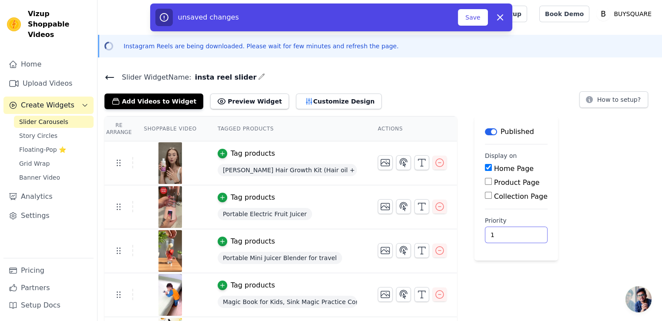
drag, startPoint x: 502, startPoint y: 239, endPoint x: 484, endPoint y: 236, distance: 18.1
click at [485, 236] on input "1" at bounding box center [516, 235] width 63 height 17
type input "0"
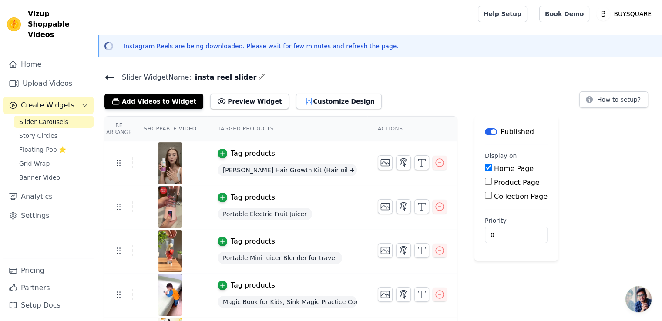
click at [609, 209] on div "Re Arrange Shoppable Video Tagged Products Actions Tag products [PERSON_NAME] H…" at bounding box center [380, 282] width 565 height 333
click at [398, 163] on icon "button" at bounding box center [403, 163] width 10 height 10
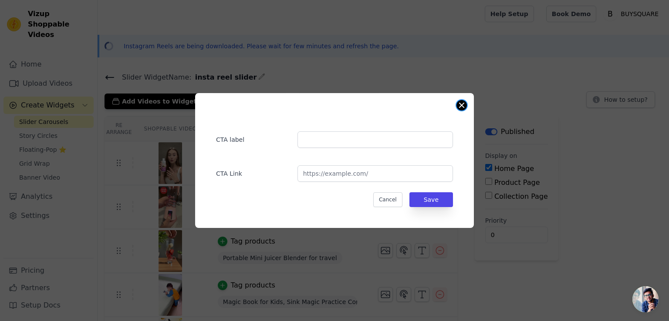
click at [462, 109] on button "Close modal" at bounding box center [461, 105] width 10 height 10
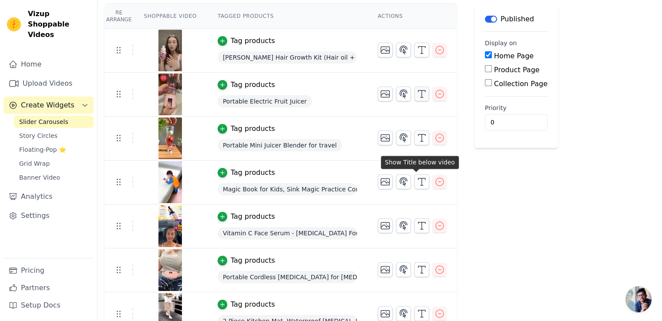
scroll to position [127, 0]
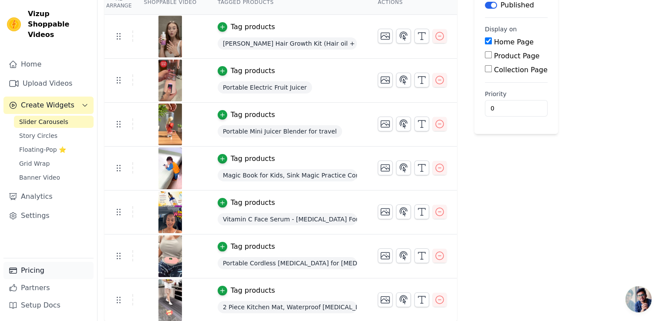
click at [32, 273] on link "Pricing" at bounding box center [48, 270] width 90 height 17
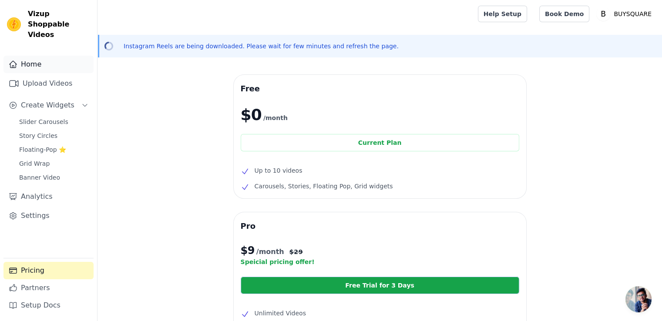
click at [47, 56] on link "Home" at bounding box center [48, 64] width 90 height 17
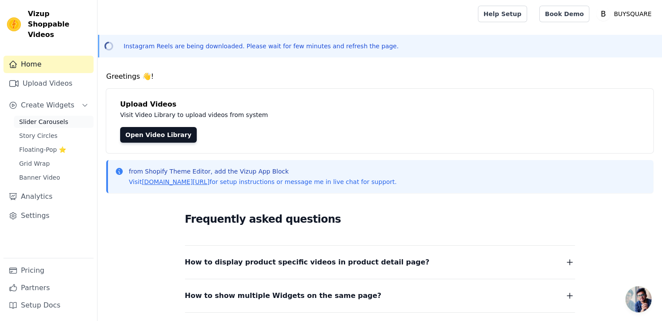
click at [54, 117] on link "Slider Carousels" at bounding box center [54, 122] width 80 height 12
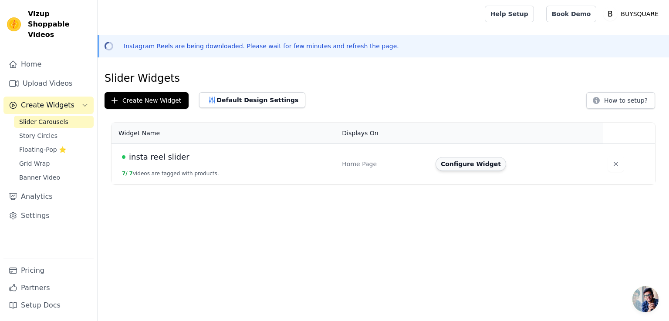
click at [458, 162] on button "Configure Widget" at bounding box center [470, 164] width 71 height 14
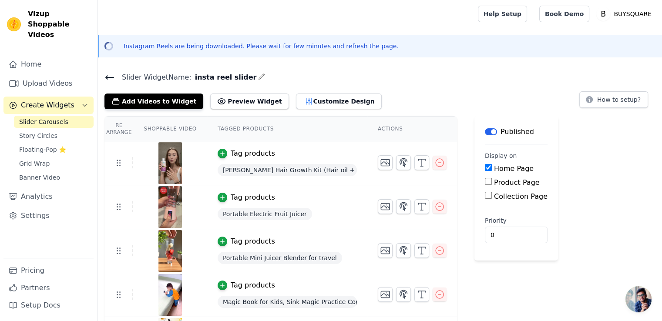
click at [486, 134] on button "Label" at bounding box center [491, 131] width 12 height 7
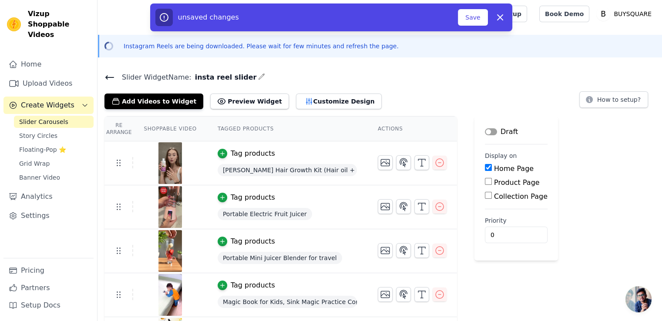
click at [486, 134] on button "Label" at bounding box center [491, 131] width 12 height 7
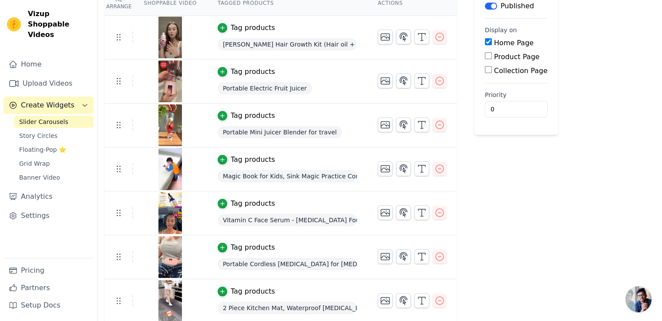
scroll to position [127, 0]
click at [493, 108] on input "0" at bounding box center [516, 108] width 63 height 17
drag, startPoint x: 491, startPoint y: 107, endPoint x: 485, endPoint y: 107, distance: 6.5
click at [485, 107] on input "0" at bounding box center [516, 108] width 63 height 17
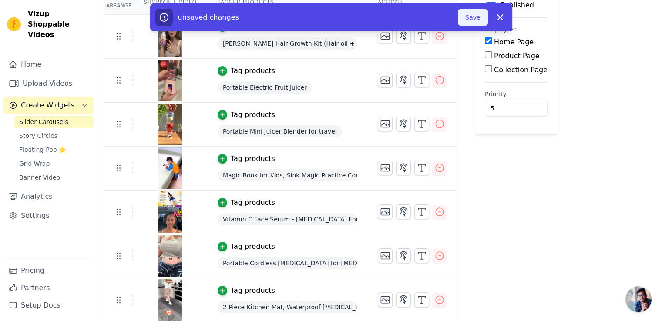
click at [481, 24] on button "Save" at bounding box center [473, 17] width 30 height 17
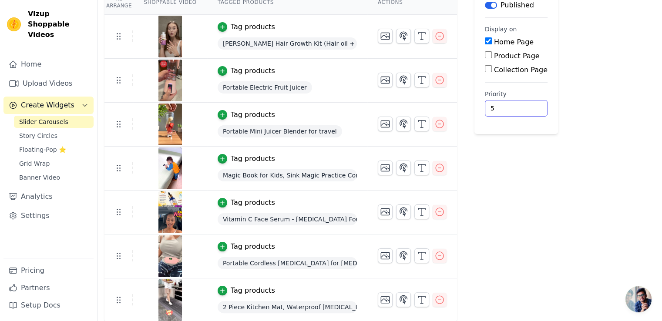
click at [492, 111] on input "5" at bounding box center [516, 108] width 63 height 17
drag, startPoint x: 492, startPoint y: 111, endPoint x: 481, endPoint y: 109, distance: 11.5
click at [485, 109] on input "5" at bounding box center [516, 108] width 63 height 17
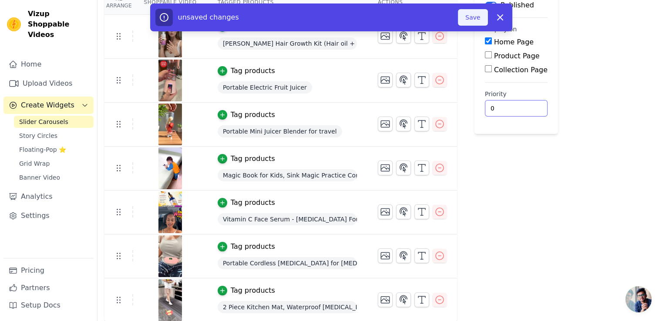
type input "0"
click at [470, 18] on button "Save" at bounding box center [473, 17] width 30 height 17
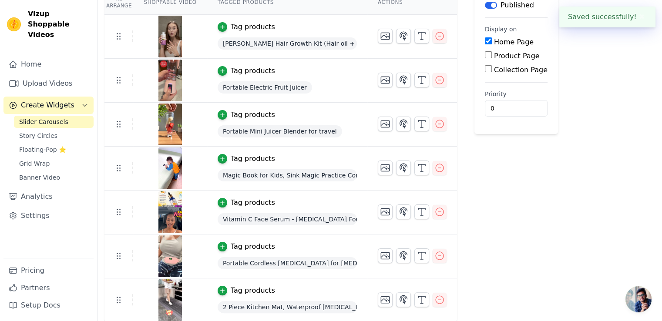
click at [485, 54] on input "Product Page" at bounding box center [488, 54] width 7 height 7
checkbox input "true"
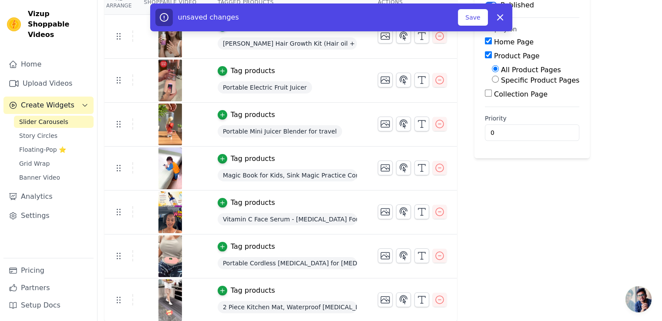
click at [492, 80] on input "Specific Product Pages" at bounding box center [495, 79] width 7 height 7
radio input "true"
click at [500, 96] on button "Select Products" at bounding box center [521, 100] width 58 height 15
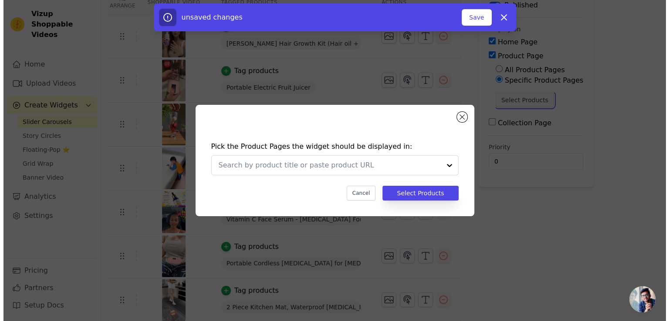
scroll to position [0, 0]
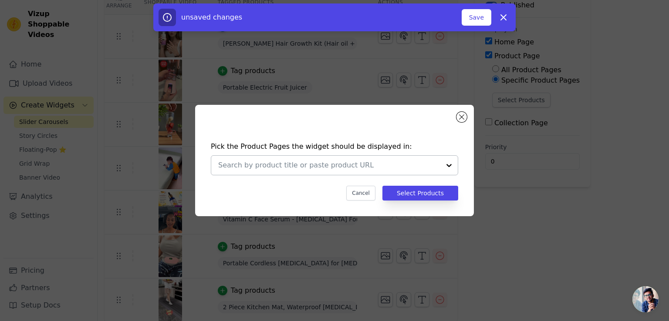
click at [359, 165] on input "text" at bounding box center [329, 165] width 222 height 10
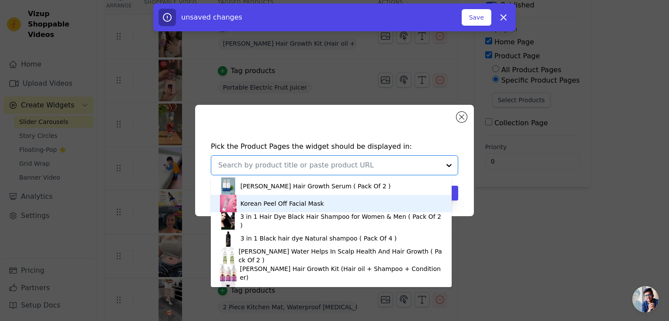
scroll to position [44, 0]
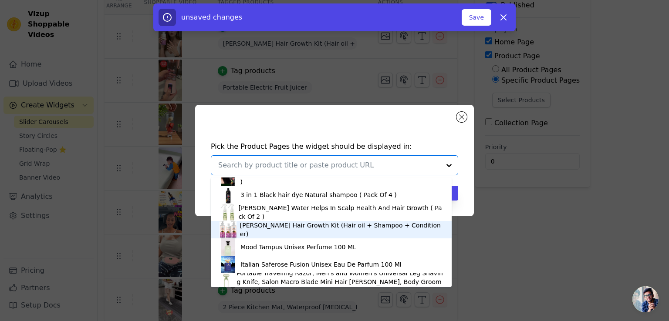
click at [321, 228] on div "[PERSON_NAME] Hair Growth Kit (Hair oil + Shampoo + Conditioner)" at bounding box center [341, 229] width 203 height 17
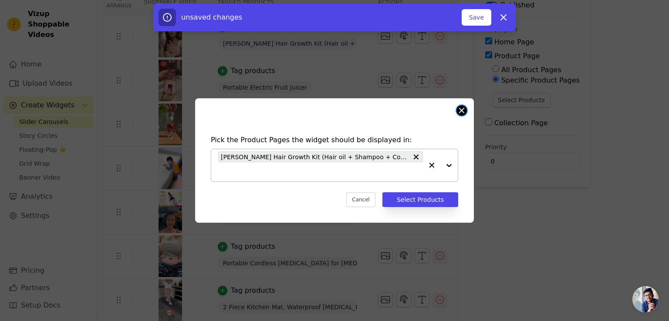
click at [466, 109] on div "Pick the Product Pages the widget should be displayed in: [PERSON_NAME] Hair Gr…" at bounding box center [334, 160] width 279 height 125
click at [460, 111] on button "Close modal" at bounding box center [461, 110] width 10 height 10
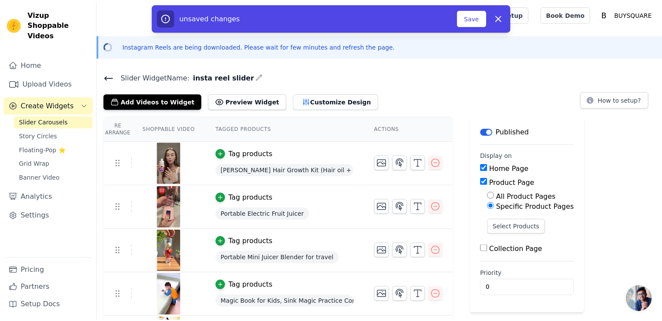
scroll to position [127, 0]
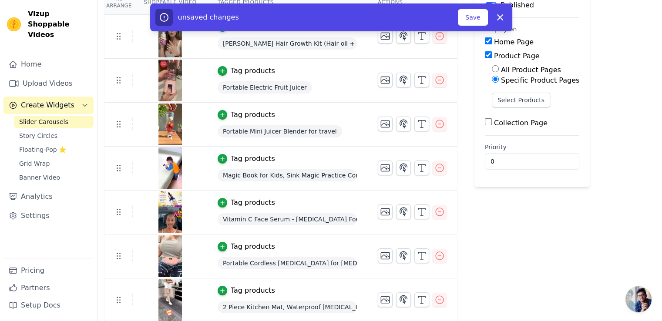
click at [485, 54] on input "Product Page" at bounding box center [488, 54] width 7 height 7
checkbox input "false"
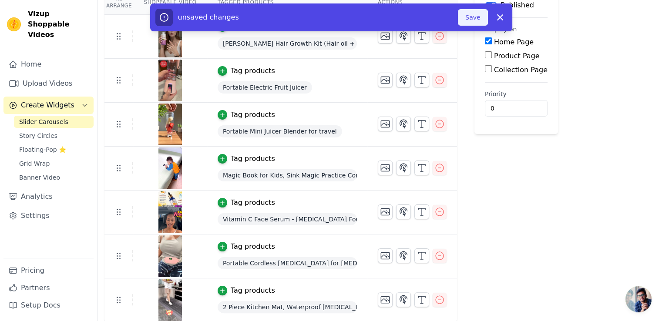
click at [476, 18] on button "Save" at bounding box center [473, 17] width 30 height 17
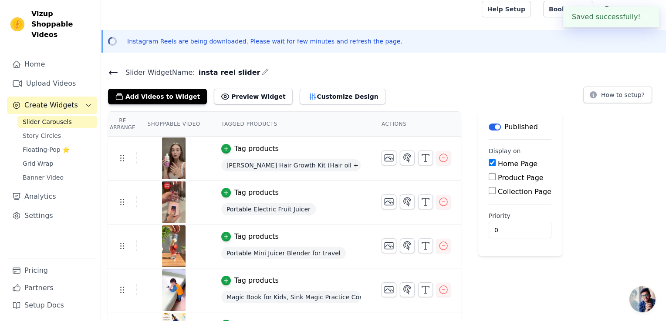
scroll to position [0, 0]
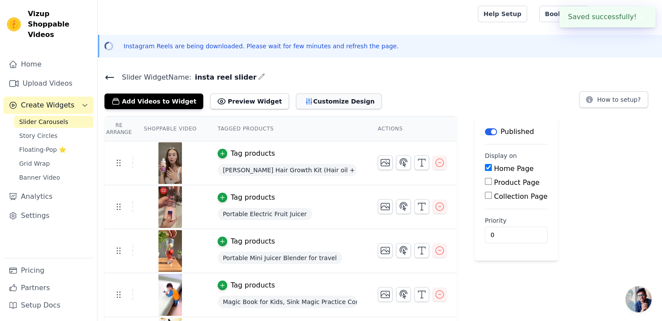
click at [330, 98] on button "Customize Design" at bounding box center [339, 102] width 86 height 16
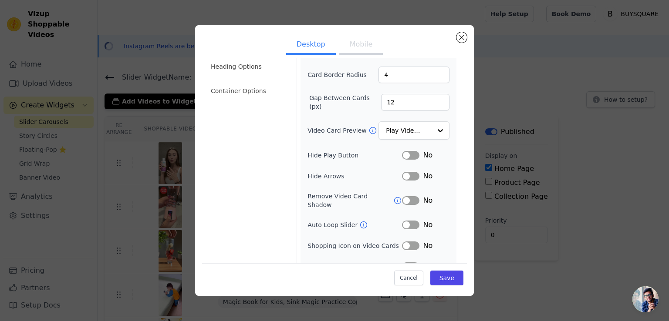
scroll to position [65, 0]
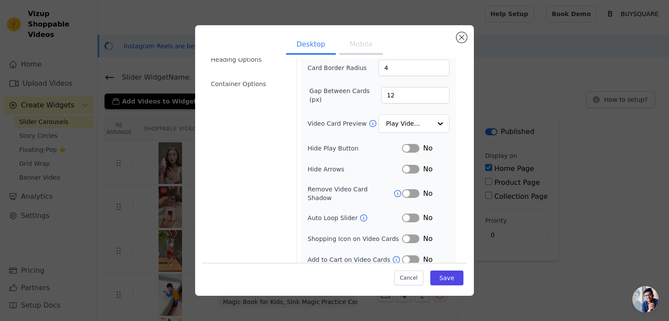
click at [363, 43] on button "Mobile" at bounding box center [361, 45] width 44 height 19
click at [304, 50] on button "Desktop" at bounding box center [311, 45] width 50 height 19
click at [461, 39] on button "Close modal" at bounding box center [461, 37] width 10 height 10
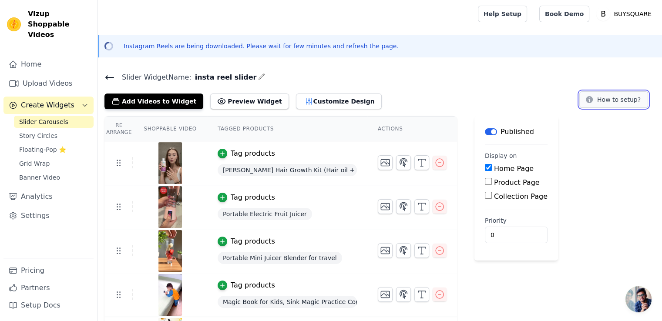
click at [624, 98] on button "How to setup?" at bounding box center [613, 99] width 69 height 17
click at [313, 107] on button "Customize Design" at bounding box center [339, 102] width 86 height 16
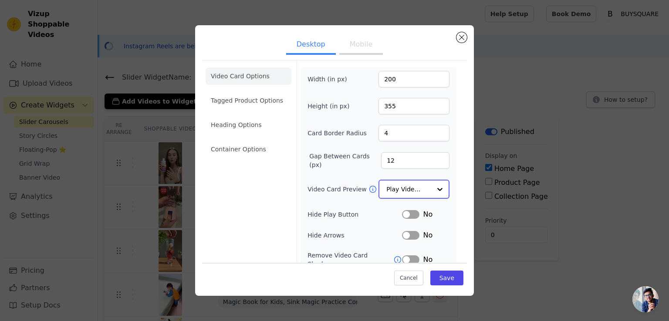
click at [411, 190] on input "Video Card Preview" at bounding box center [408, 189] width 45 height 17
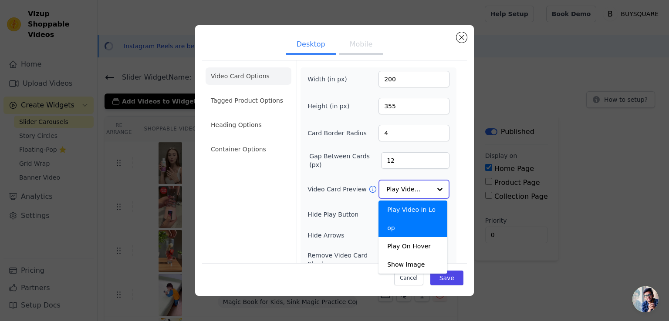
click at [411, 190] on input "Video Card Preview" at bounding box center [408, 189] width 45 height 17
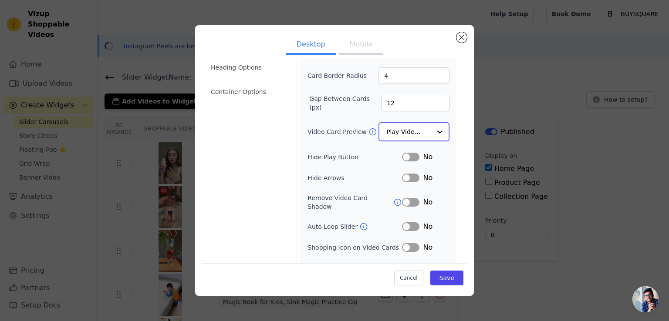
scroll to position [66, 0]
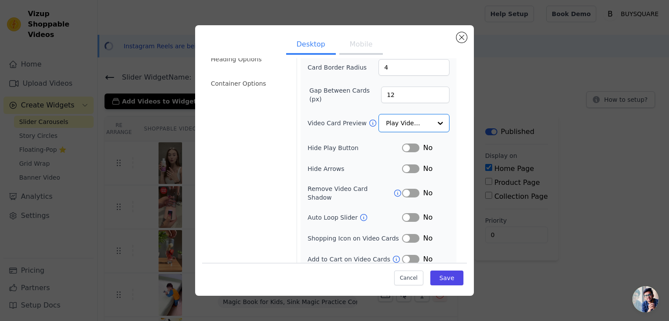
click at [409, 213] on button "Label" at bounding box center [410, 217] width 17 height 9
click at [410, 235] on button "Label" at bounding box center [410, 239] width 17 height 9
click at [410, 256] on button "Label" at bounding box center [410, 260] width 17 height 9
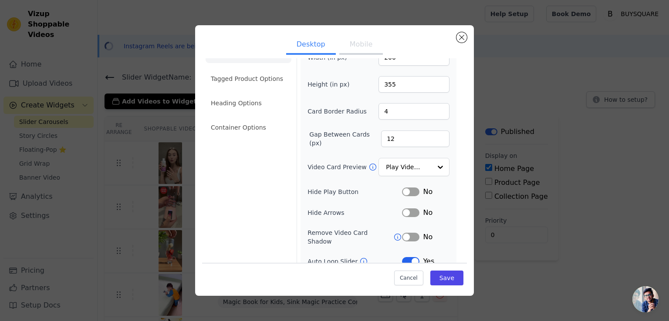
scroll to position [0, 0]
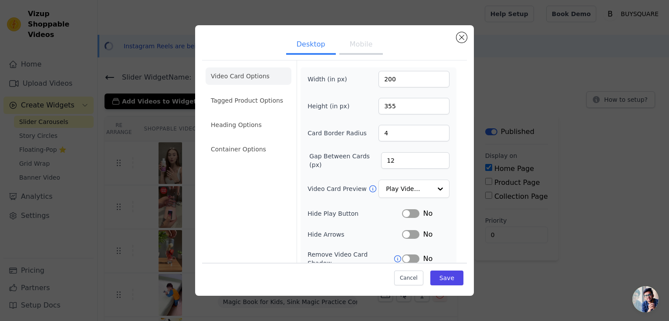
click at [364, 45] on button "Mobile" at bounding box center [361, 45] width 44 height 19
click at [307, 49] on button "Desktop" at bounding box center [311, 45] width 50 height 19
click at [359, 47] on button "Mobile" at bounding box center [361, 45] width 44 height 19
click at [260, 98] on li "Tagged Product Options" at bounding box center [248, 100] width 86 height 17
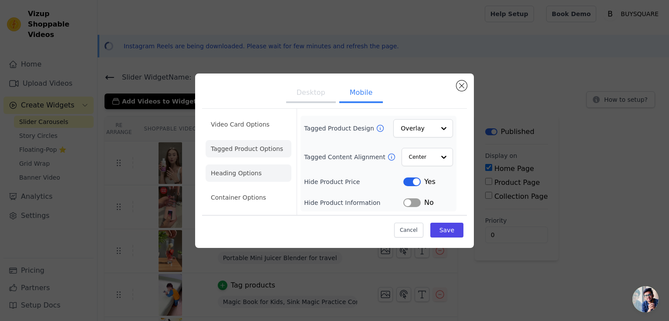
click at [251, 178] on li "Heading Options" at bounding box center [248, 173] width 86 height 17
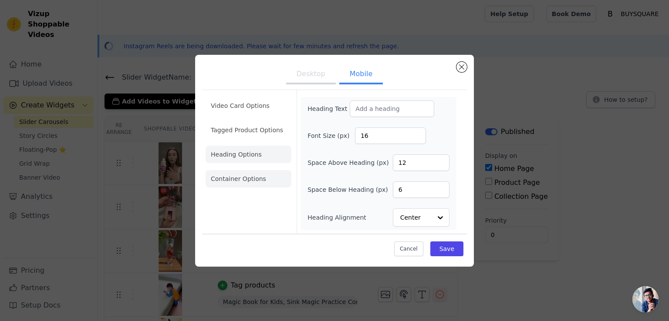
click at [241, 182] on li "Container Options" at bounding box center [248, 178] width 86 height 17
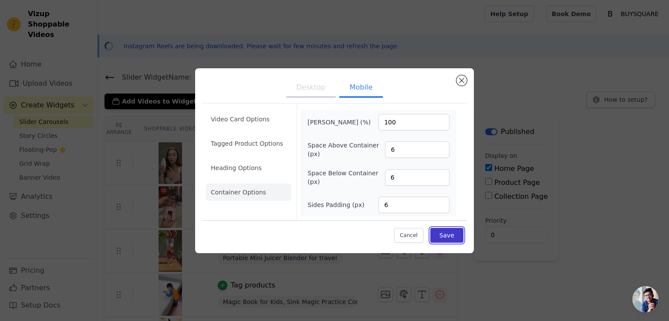
click at [444, 239] on button "Save" at bounding box center [446, 235] width 33 height 15
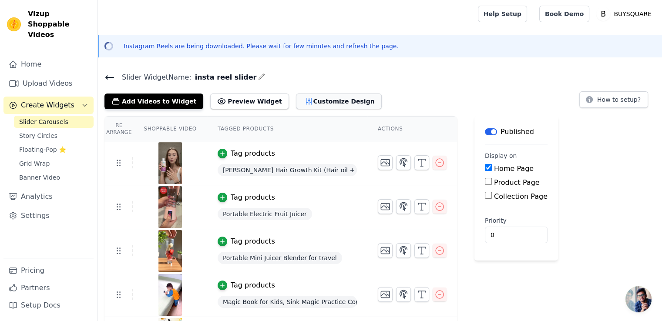
click at [297, 104] on button "Customize Design" at bounding box center [339, 102] width 86 height 16
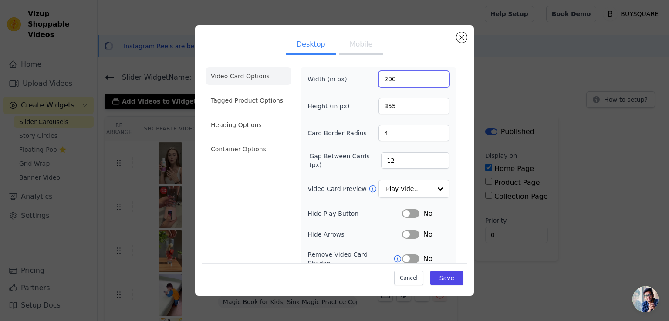
click at [397, 80] on input "200" at bounding box center [413, 79] width 71 height 17
click at [396, 80] on input "200" at bounding box center [413, 79] width 71 height 17
drag, startPoint x: 395, startPoint y: 80, endPoint x: 375, endPoint y: 77, distance: 19.7
click at [378, 77] on input "200" at bounding box center [413, 79] width 71 height 17
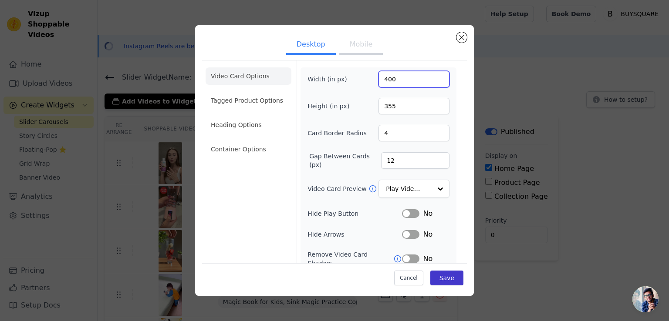
type input "400"
click at [450, 279] on button "Save" at bounding box center [446, 278] width 33 height 15
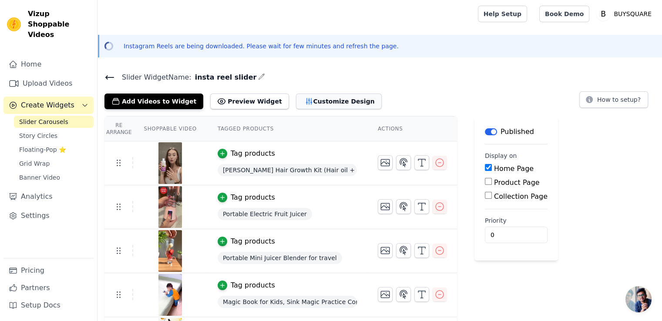
click at [296, 99] on button "Customize Design" at bounding box center [339, 102] width 86 height 16
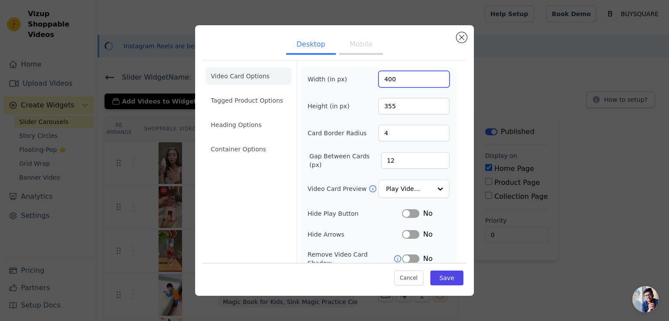
drag, startPoint x: 394, startPoint y: 81, endPoint x: 371, endPoint y: 81, distance: 23.1
click at [371, 81] on div "Width (in px) 400" at bounding box center [378, 79] width 142 height 17
type input "200"
click at [364, 92] on div "Width (in px) 200 Height (in px) 355 Card Border Radius 4 Gap Between Cards (px…" at bounding box center [378, 200] width 142 height 259
click at [442, 276] on button "Save" at bounding box center [446, 278] width 33 height 15
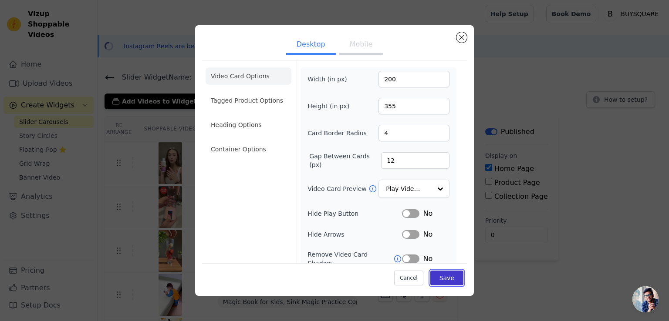
click at [442, 276] on button "Save" at bounding box center [446, 278] width 33 height 15
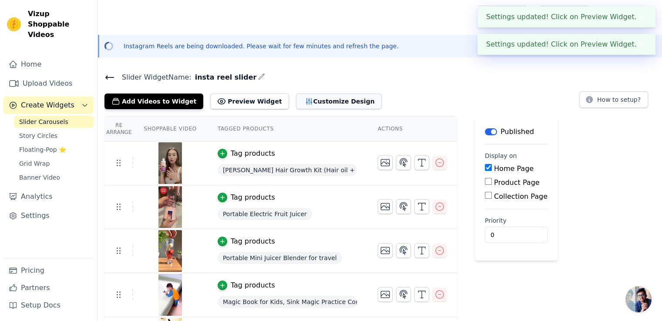
click at [308, 106] on button "Customize Design" at bounding box center [339, 102] width 86 height 16
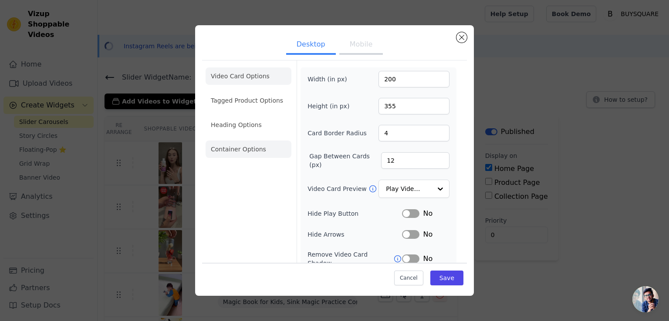
click at [283, 147] on li "Container Options" at bounding box center [248, 149] width 86 height 17
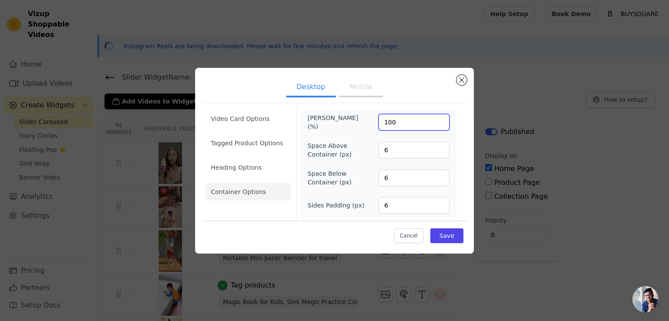
click at [400, 125] on input "100" at bounding box center [413, 122] width 71 height 17
drag, startPoint x: 400, startPoint y: 125, endPoint x: 381, endPoint y: 122, distance: 19.0
click at [381, 122] on input "100" at bounding box center [413, 122] width 71 height 17
click at [360, 91] on button "Mobile" at bounding box center [361, 87] width 44 height 19
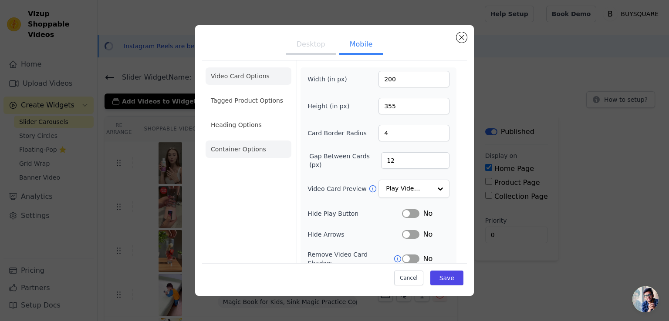
click at [268, 150] on li "Container Options" at bounding box center [248, 149] width 86 height 17
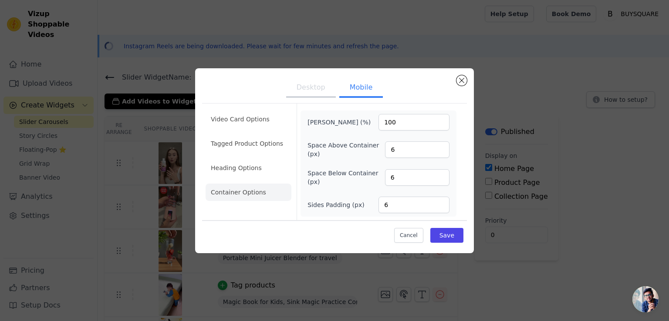
click at [313, 93] on button "Desktop" at bounding box center [311, 88] width 50 height 19
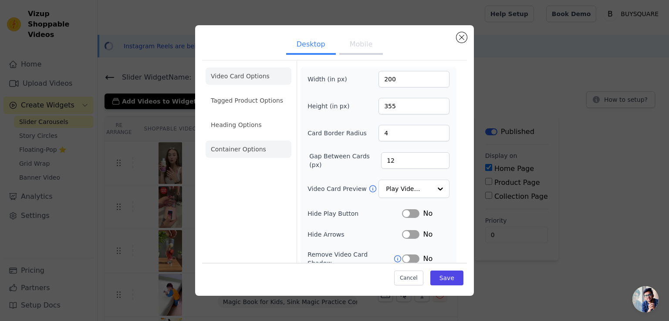
click at [269, 148] on li "Container Options" at bounding box center [248, 149] width 86 height 17
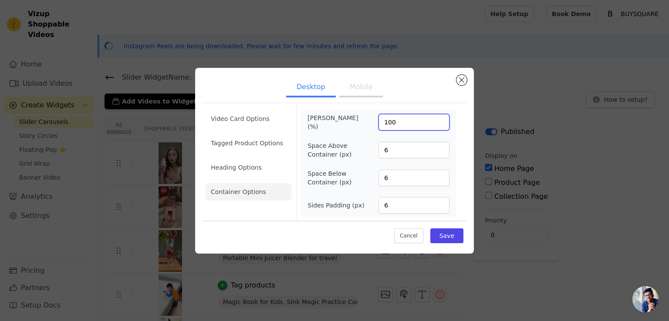
click at [407, 126] on input "100" at bounding box center [413, 122] width 71 height 17
drag, startPoint x: 401, startPoint y: 125, endPoint x: 379, endPoint y: 121, distance: 22.4
click at [379, 121] on input "100" at bounding box center [413, 122] width 71 height 17
type input "200"
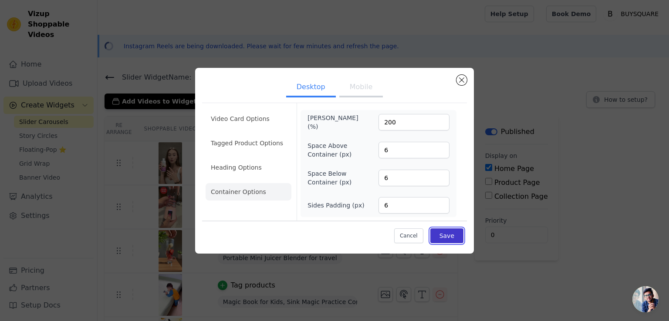
click at [453, 236] on button "Save" at bounding box center [446, 236] width 33 height 15
